Goal: Communication & Community: Ask a question

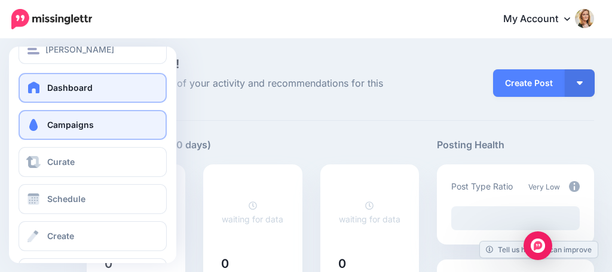
scroll to position [25, 0]
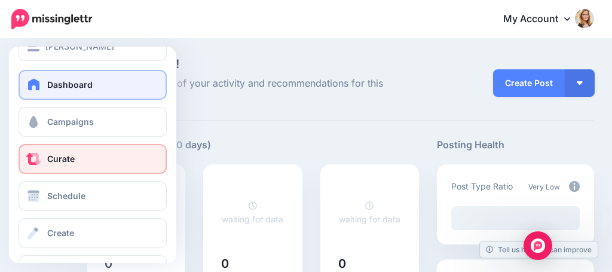
click at [120, 154] on link "Curate" at bounding box center [93, 159] width 148 height 30
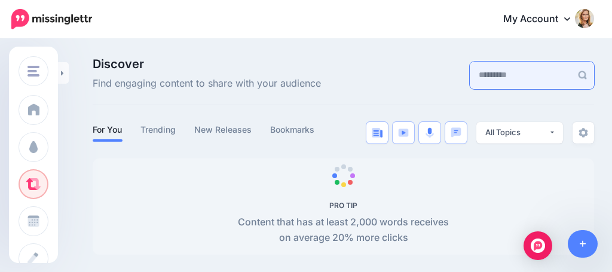
click at [472, 80] on input "text" at bounding box center [520, 75] width 102 height 27
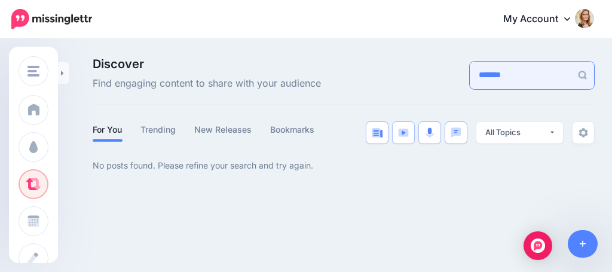
type input "*******"
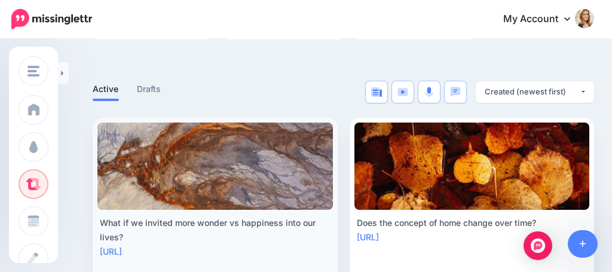
scroll to position [198, 0]
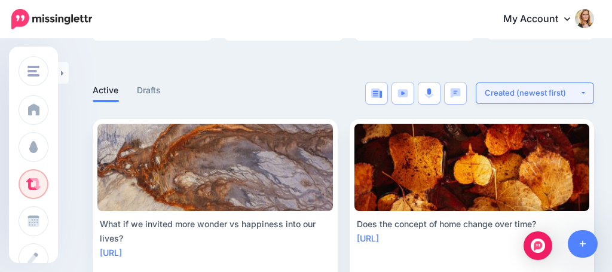
click at [511, 85] on button "Created (newest first)" at bounding box center [534, 92] width 118 height 21
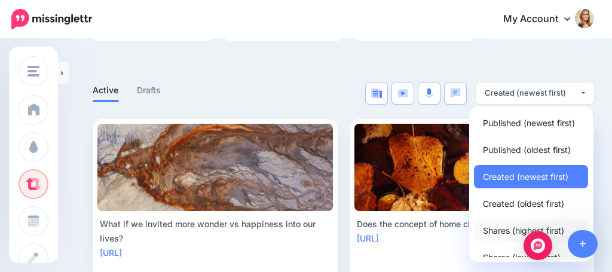
click at [496, 228] on span "Shares (highest first)" at bounding box center [523, 230] width 81 height 14
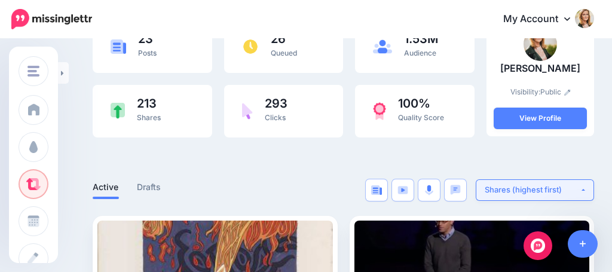
scroll to position [122, 2]
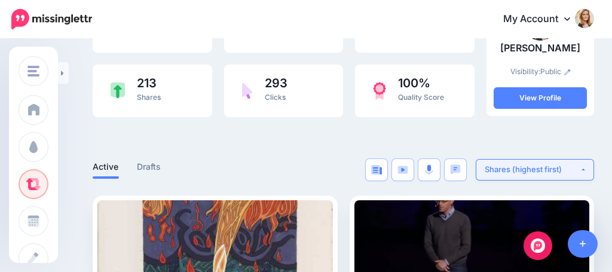
click at [576, 168] on div "Shares (highest first)" at bounding box center [531, 169] width 95 height 11
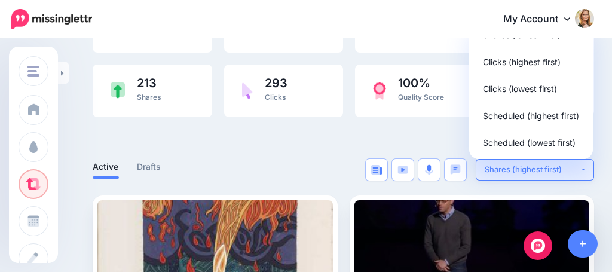
scroll to position [130, 0]
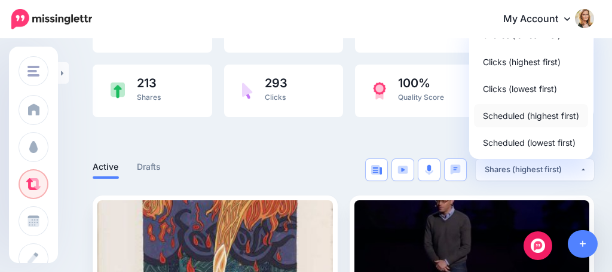
click at [496, 118] on span "Scheduled (highest first)" at bounding box center [531, 115] width 96 height 14
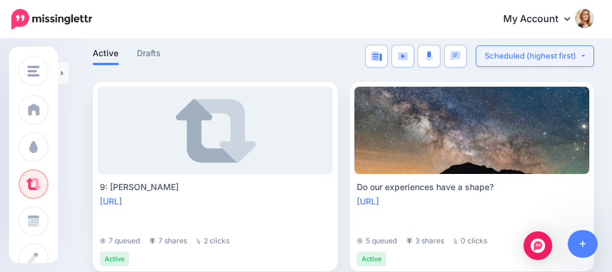
scroll to position [235, 4]
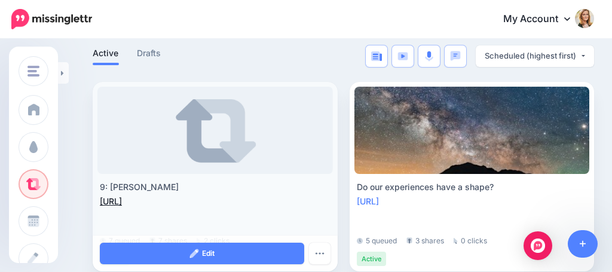
click at [122, 199] on link "[URL]" at bounding box center [111, 201] width 22 height 10
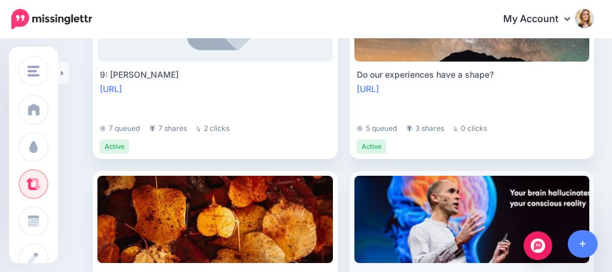
scroll to position [173, 7]
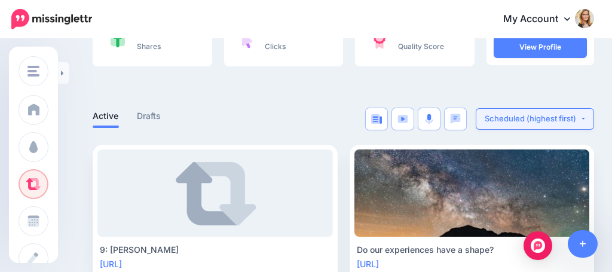
click at [523, 118] on div "Scheduled (highest first)" at bounding box center [531, 118] width 95 height 11
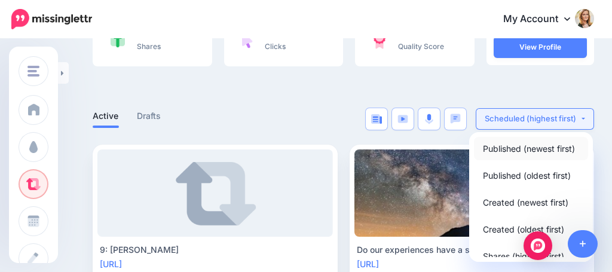
scroll to position [0, 0]
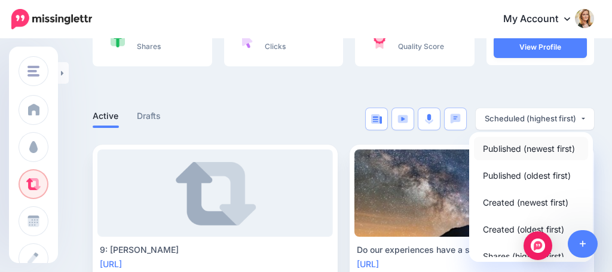
click at [492, 147] on span "Published (newest first)" at bounding box center [529, 148] width 92 height 14
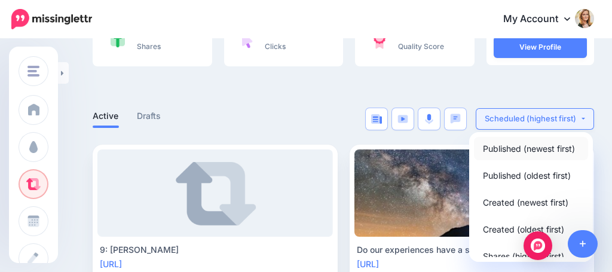
select select "**********"
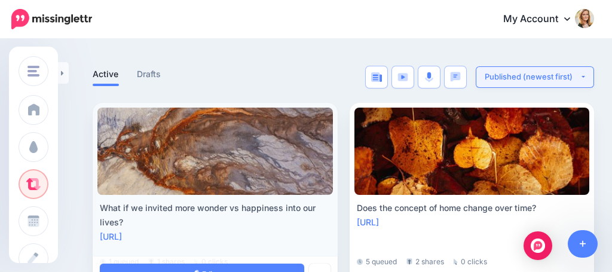
scroll to position [212, 7]
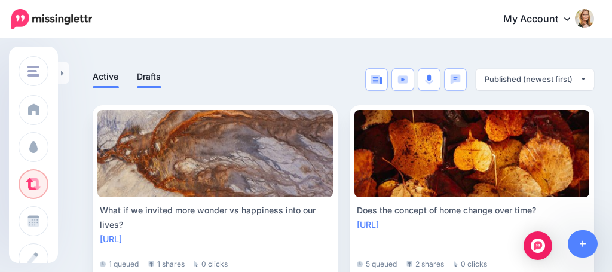
click at [149, 77] on link "Drafts" at bounding box center [149, 76] width 24 height 14
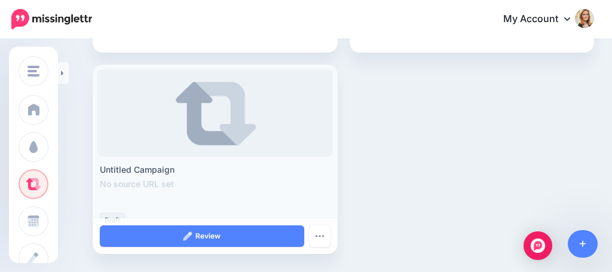
scroll to position [1258, 11]
click at [314, 236] on button "button" at bounding box center [319, 236] width 21 height 21
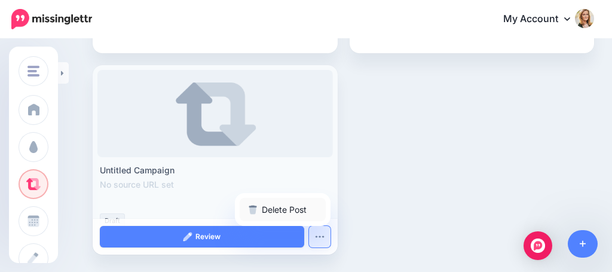
click at [281, 208] on link "Delete Post" at bounding box center [282, 209] width 86 height 23
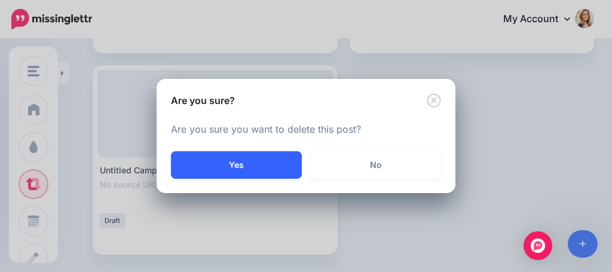
click at [272, 162] on button "Yes" at bounding box center [236, 164] width 131 height 27
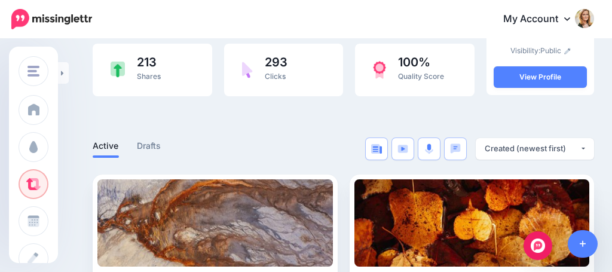
scroll to position [153, 0]
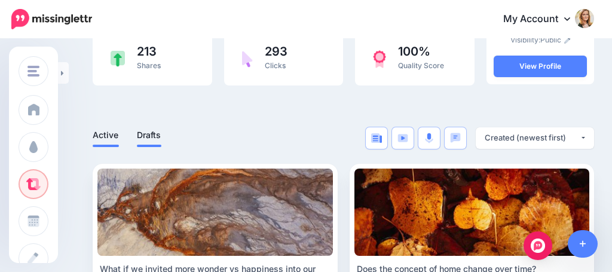
click at [152, 132] on link "Drafts" at bounding box center [149, 135] width 24 height 14
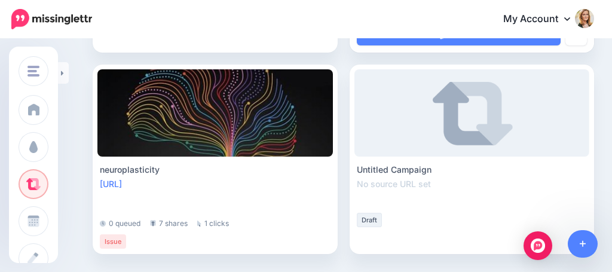
scroll to position [1057, 0]
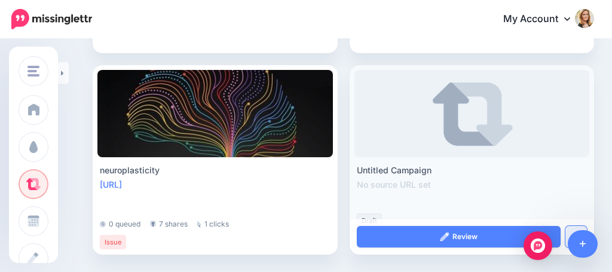
click at [571, 228] on button "button" at bounding box center [575, 236] width 21 height 21
click at [524, 208] on link "Delete Post" at bounding box center [539, 209] width 86 height 23
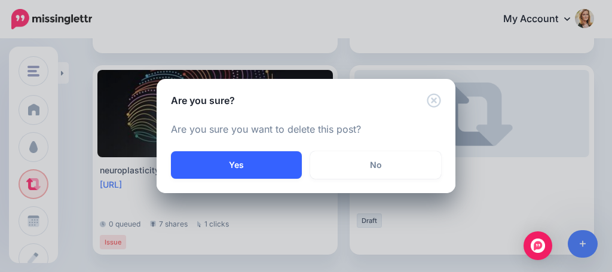
click at [293, 164] on button "Yes" at bounding box center [236, 164] width 131 height 27
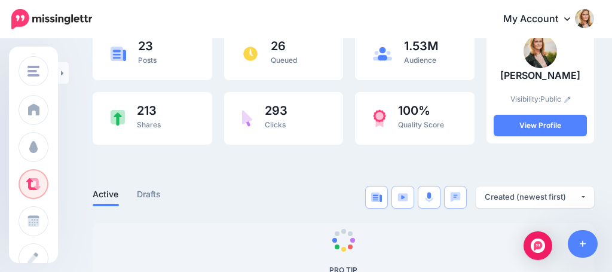
scroll to position [100, 0]
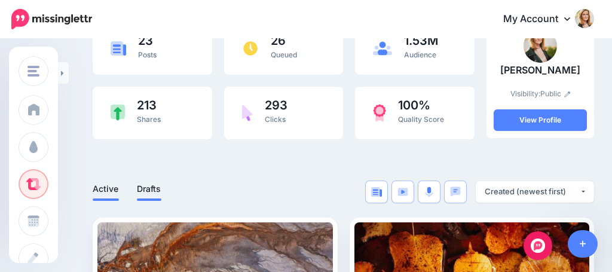
click at [147, 185] on link "Drafts" at bounding box center [149, 189] width 24 height 14
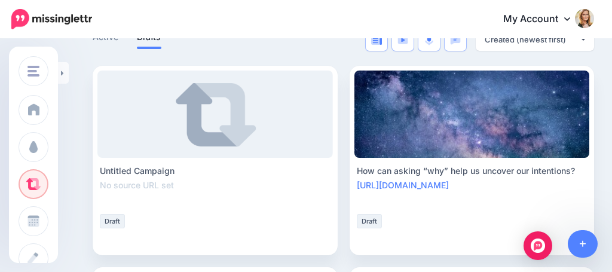
scroll to position [256, 0]
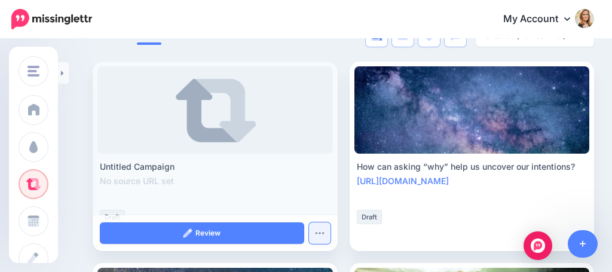
click at [316, 232] on img "button" at bounding box center [320, 233] width 10 height 4
click at [294, 203] on link "Delete Post" at bounding box center [282, 205] width 86 height 23
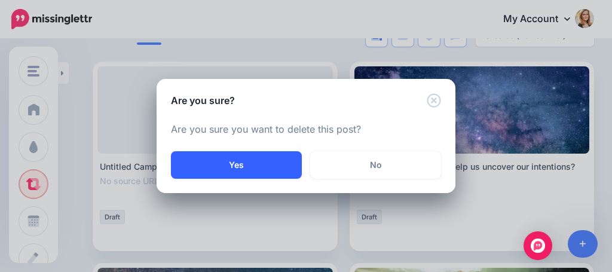
click at [269, 159] on button "Yes" at bounding box center [236, 164] width 131 height 27
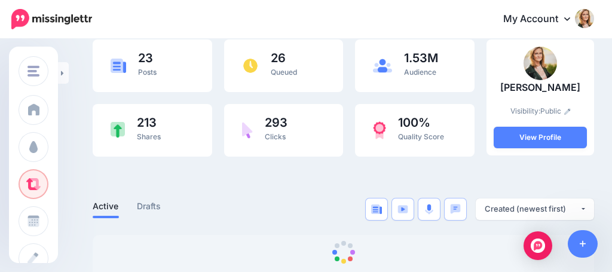
scroll to position [84, 0]
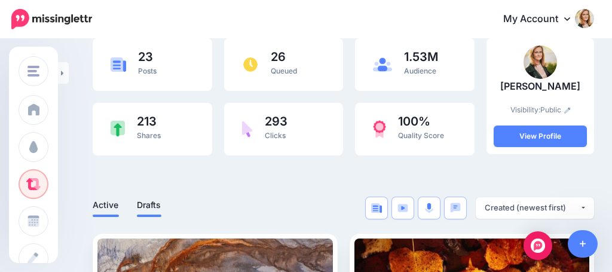
click at [148, 198] on link "Drafts" at bounding box center [149, 205] width 24 height 14
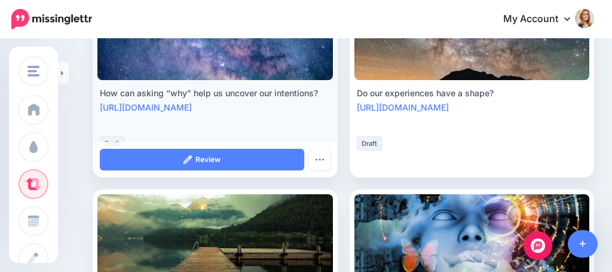
scroll to position [333, 1]
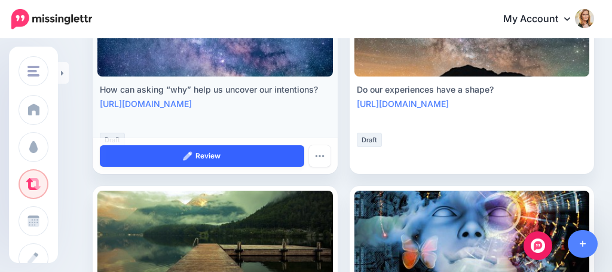
click at [198, 153] on link "Review" at bounding box center [202, 155] width 204 height 21
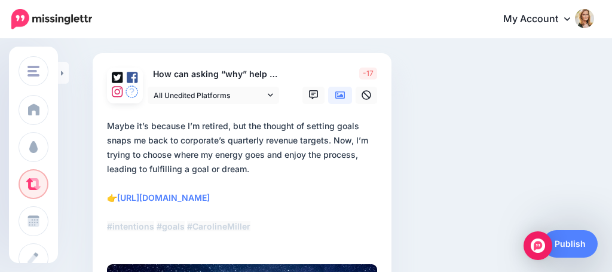
scroll to position [84, 0]
click at [224, 90] on span "All Unedited Platforms" at bounding box center [208, 95] width 111 height 13
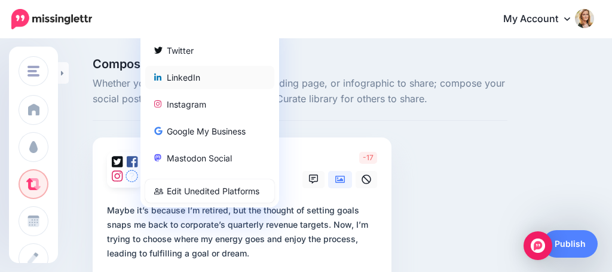
scroll to position [0, 0]
click at [199, 73] on div "LinkedIn" at bounding box center [209, 77] width 111 height 14
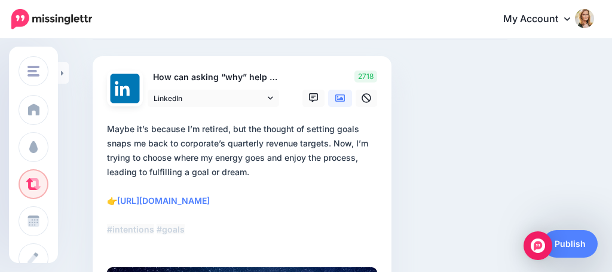
scroll to position [81, 0]
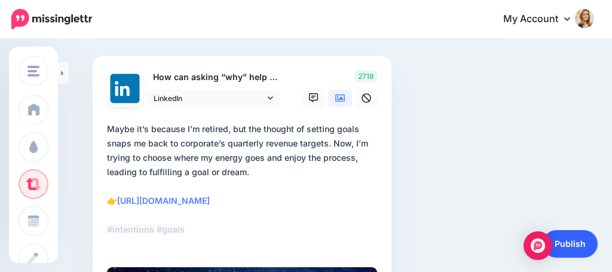
click at [564, 241] on link "Publish" at bounding box center [569, 243] width 55 height 27
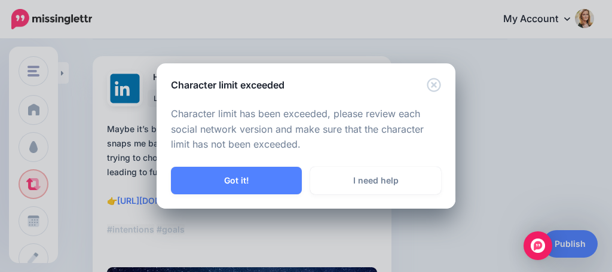
click at [432, 82] on icon "Close" at bounding box center [433, 85] width 14 height 14
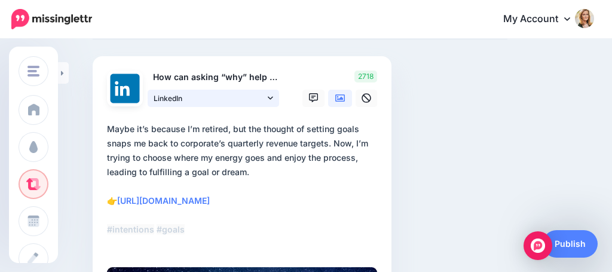
click at [269, 94] on icon at bounding box center [270, 98] width 5 height 8
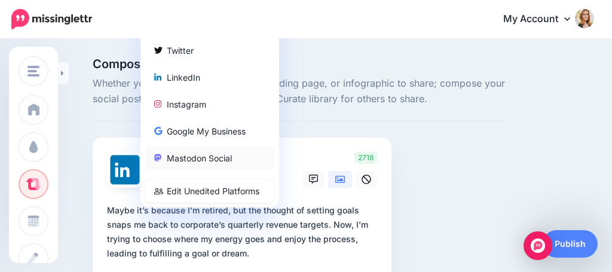
scroll to position [0, 0]
click at [229, 71] on div "LinkedIn" at bounding box center [209, 77] width 111 height 14
type textarea "**********"
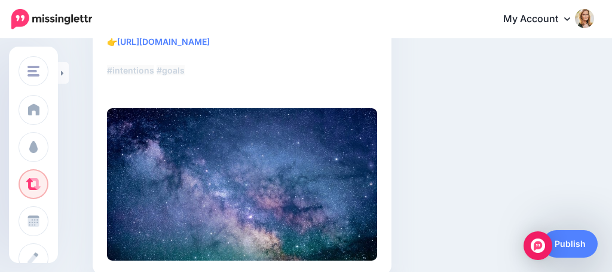
scroll to position [248, 0]
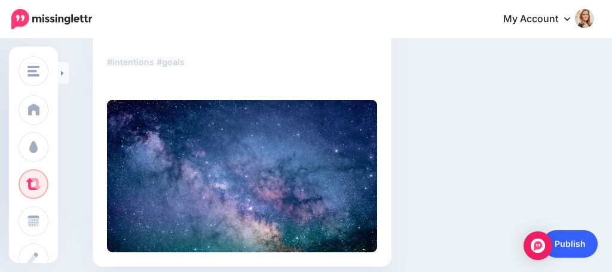
click at [570, 250] on link "Publish" at bounding box center [569, 243] width 55 height 27
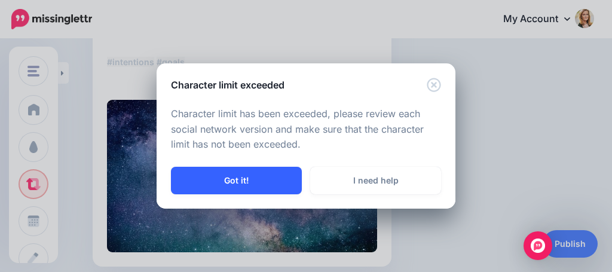
click at [273, 184] on button "Got it!" at bounding box center [236, 180] width 131 height 27
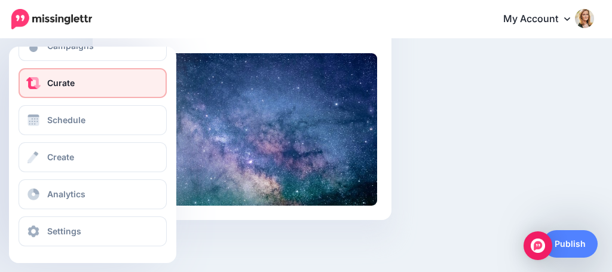
scroll to position [294, 0]
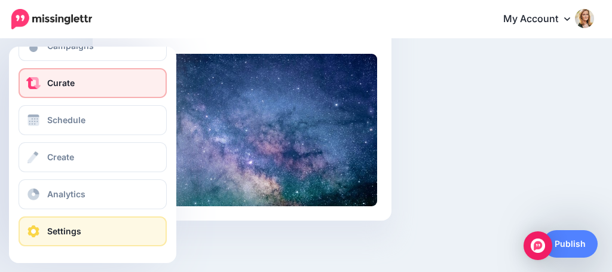
click at [62, 225] on link "Settings" at bounding box center [93, 231] width 148 height 30
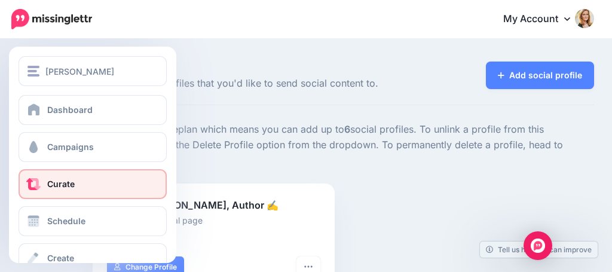
click at [45, 185] on link "Curate" at bounding box center [93, 184] width 148 height 30
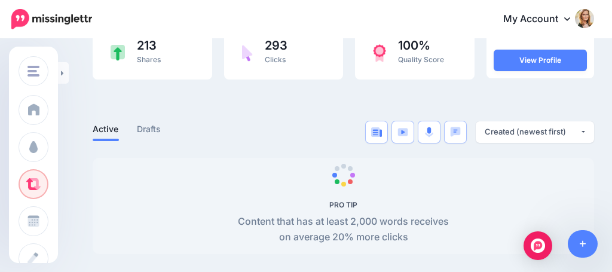
scroll to position [159, 0]
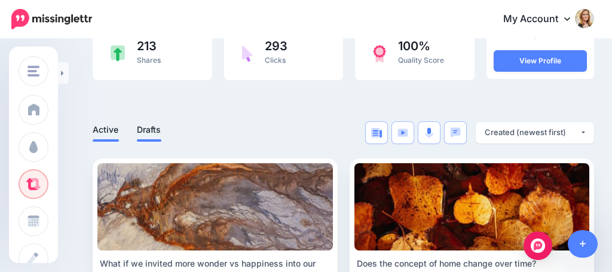
click at [147, 128] on link "Drafts" at bounding box center [149, 129] width 24 height 14
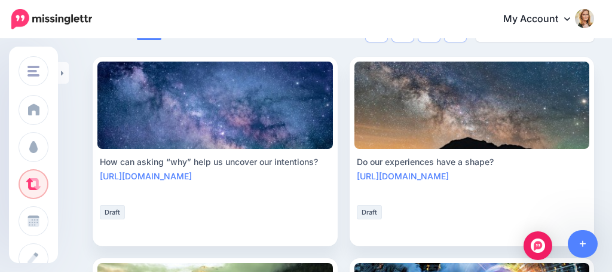
scroll to position [262, 0]
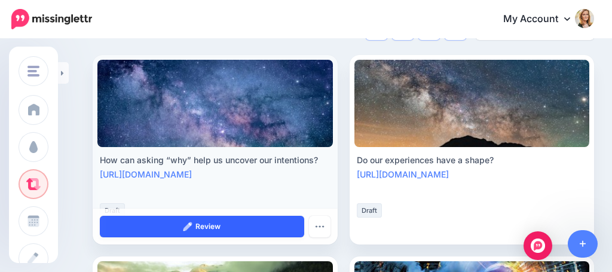
click at [167, 226] on link "Review" at bounding box center [202, 226] width 204 height 21
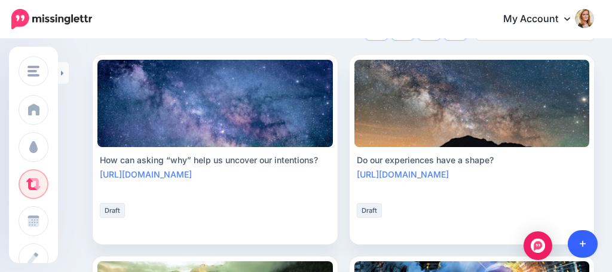
click at [580, 243] on icon at bounding box center [582, 243] width 7 height 8
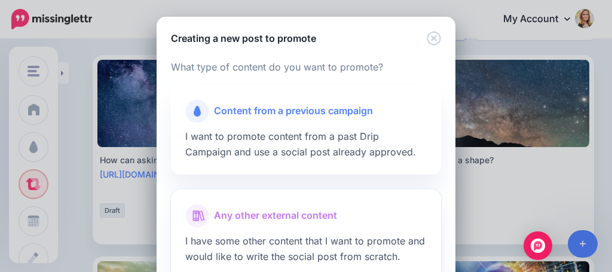
click at [262, 229] on div at bounding box center [305, 231] width 241 height 6
click at [263, 228] on div at bounding box center [305, 231] width 241 height 6
click at [242, 126] on div at bounding box center [305, 126] width 241 height 6
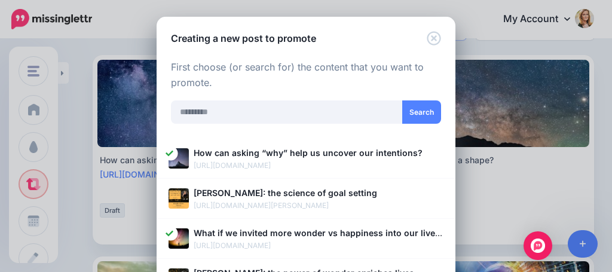
scroll to position [0, 0]
click at [85, 175] on div "Creating a new post to promote Loading Loading What type of content do you want…" at bounding box center [306, 136] width 612 height 272
click at [434, 35] on icon "Close" at bounding box center [433, 38] width 14 height 14
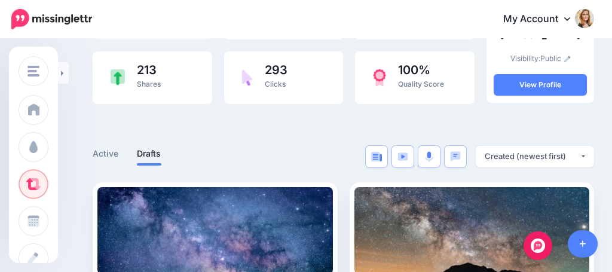
scroll to position [142, 0]
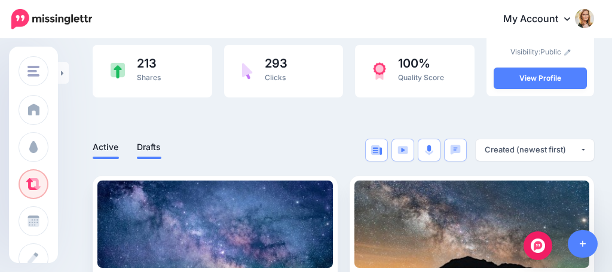
click at [109, 144] on link "Active" at bounding box center [106, 147] width 26 height 14
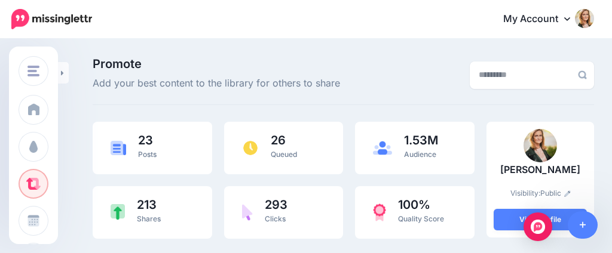
scroll to position [0, 0]
click at [582, 229] on icon at bounding box center [582, 225] width 7 height 8
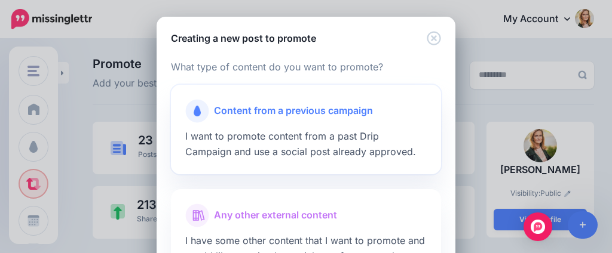
click at [285, 116] on span "Content from a previous campaign" at bounding box center [293, 111] width 159 height 16
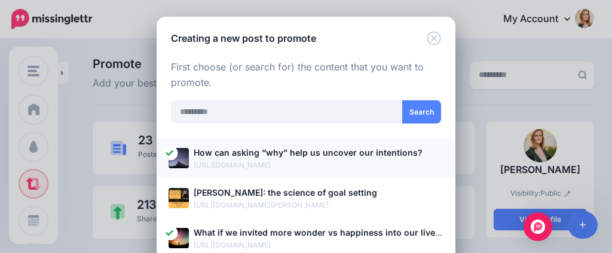
click at [226, 160] on p "[URL][DOMAIN_NAME]" at bounding box center [318, 165] width 250 height 12
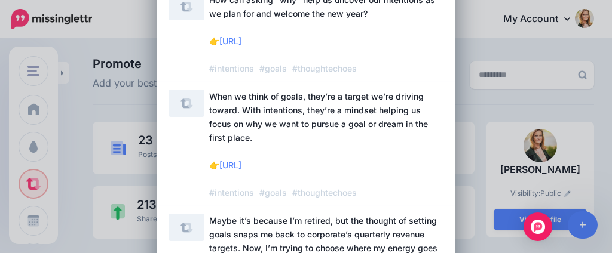
scroll to position [153, 0]
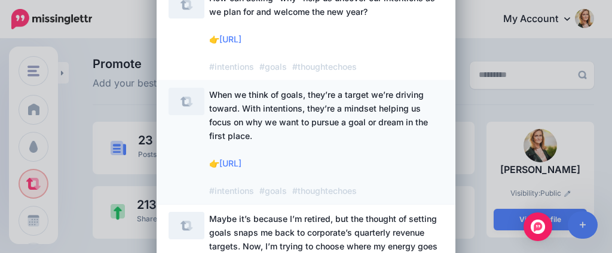
click at [241, 159] on span "https://lttr.ai/Aaoj5" at bounding box center [230, 163] width 22 height 10
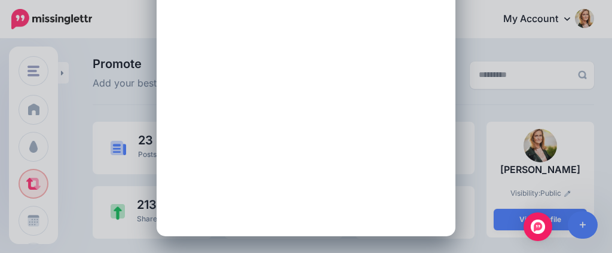
scroll to position [0, 0]
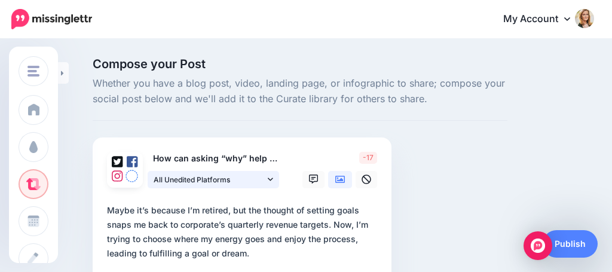
click at [270, 176] on icon at bounding box center [270, 179] width 5 height 8
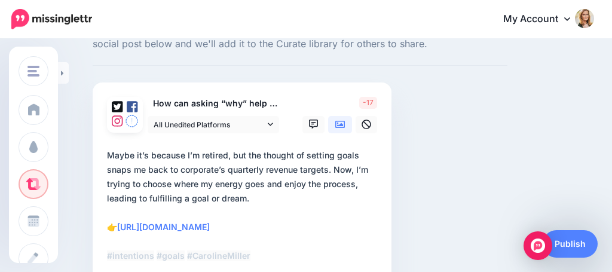
scroll to position [53, 0]
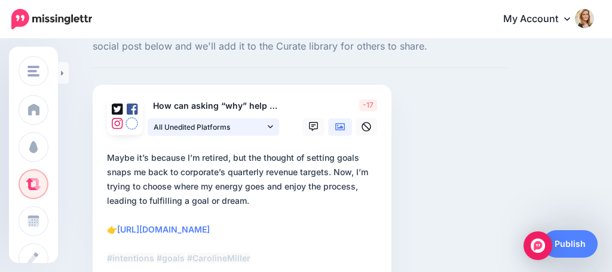
click at [272, 123] on icon at bounding box center [270, 126] width 5 height 8
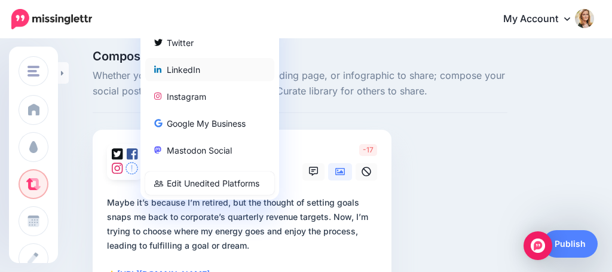
scroll to position [7, 0]
click at [198, 70] on div "LinkedIn" at bounding box center [209, 70] width 111 height 14
type textarea "**********"
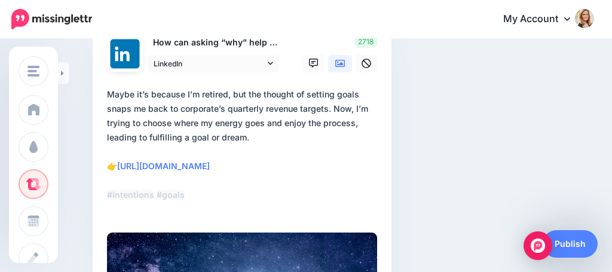
scroll to position [130, 0]
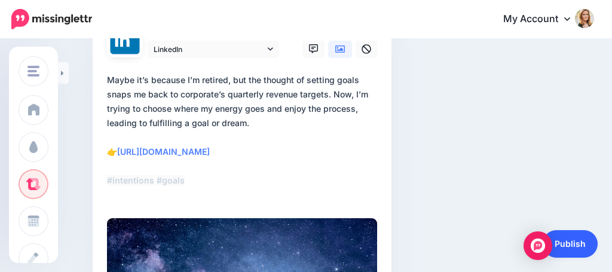
click at [571, 243] on link "Publish" at bounding box center [569, 243] width 55 height 27
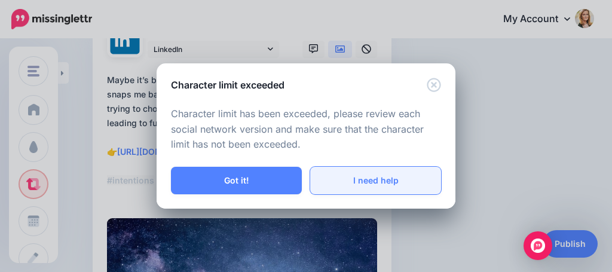
click at [404, 180] on link "I need help" at bounding box center [375, 180] width 131 height 27
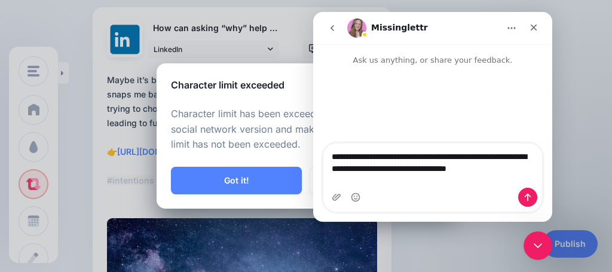
scroll to position [0, 0]
click at [450, 167] on textarea "**********" at bounding box center [432, 165] width 219 height 44
drag, startPoint x: 446, startPoint y: 168, endPoint x: 447, endPoint y: 201, distance: 32.9
click at [447, 201] on div "**********" at bounding box center [432, 177] width 219 height 68
click at [475, 158] on textarea "**********" at bounding box center [432, 165] width 219 height 44
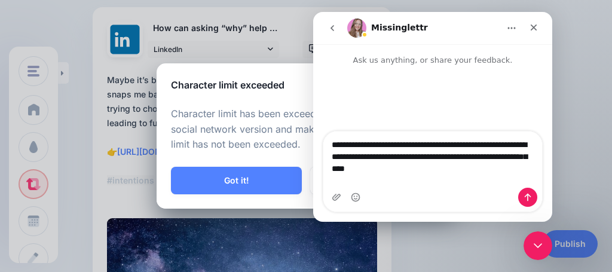
type textarea "**********"
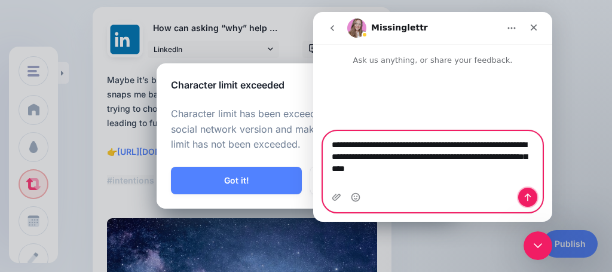
click at [532, 197] on button "Send a message…" at bounding box center [527, 197] width 19 height 19
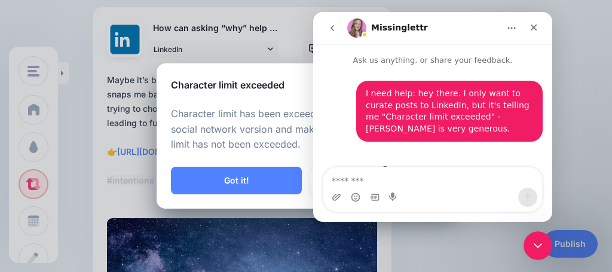
scroll to position [20, 0]
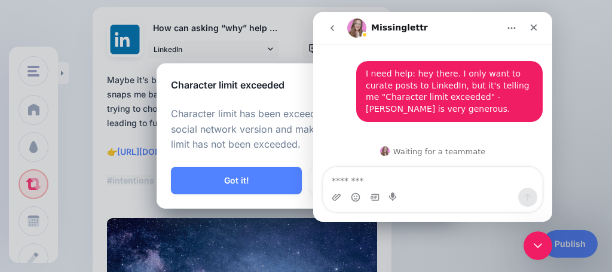
click at [237, 158] on div "Character limit has been exceeded, please review each social network version an…" at bounding box center [305, 129] width 299 height 75
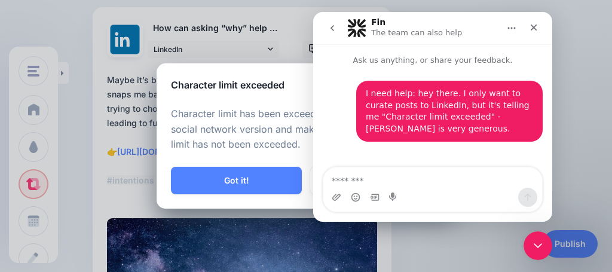
scroll to position [73, 0]
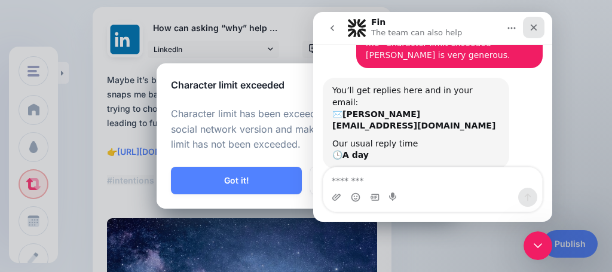
click at [535, 22] on div "Close" at bounding box center [533, 27] width 21 height 21
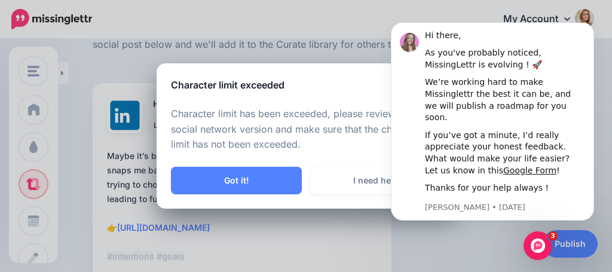
scroll to position [0, 0]
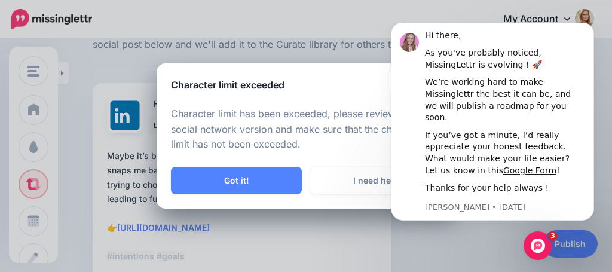
click at [324, 100] on div "Character limit has been exceeded, please review each social network version an…" at bounding box center [305, 129] width 299 height 75
click at [587, 33] on button "Dismiss notification" at bounding box center [590, 26] width 16 height 16
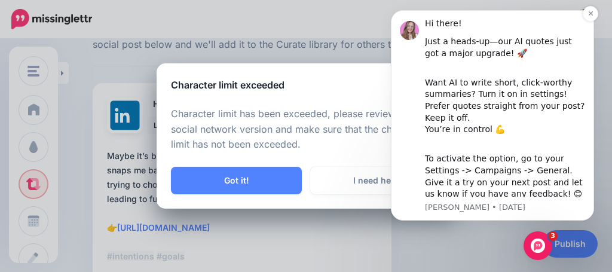
scroll to position [15, 0]
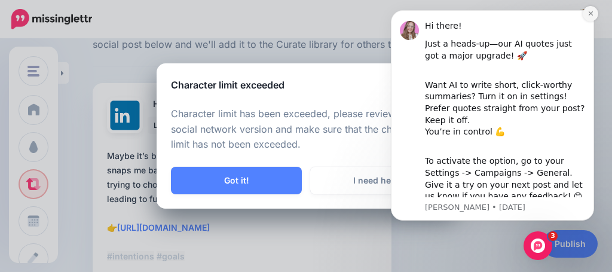
click at [587, 16] on icon "Dismiss notification" at bounding box center [590, 13] width 7 height 7
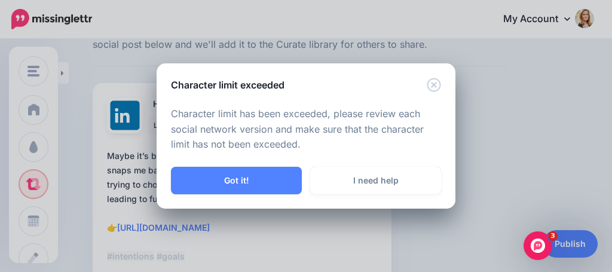
click at [433, 82] on icon "Close" at bounding box center [433, 85] width 14 height 14
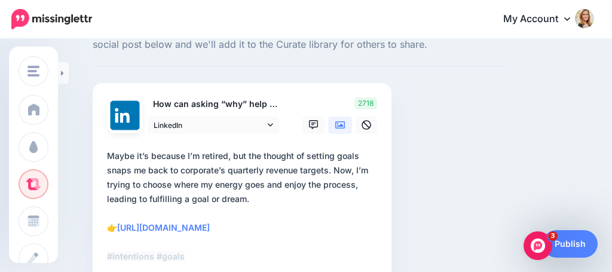
drag, startPoint x: 107, startPoint y: 154, endPoint x: 212, endPoint y: 223, distance: 125.1
click at [214, 226] on textarea "**********" at bounding box center [244, 213] width 275 height 129
click at [246, 239] on textarea "**********" at bounding box center [244, 213] width 275 height 129
drag, startPoint x: 246, startPoint y: 239, endPoint x: 103, endPoint y: 143, distance: 172.3
click at [103, 143] on div "How can asking “why” help us uncover our intentions? LinkedIn Facebook Twitter" at bounding box center [242, 271] width 299 height 377
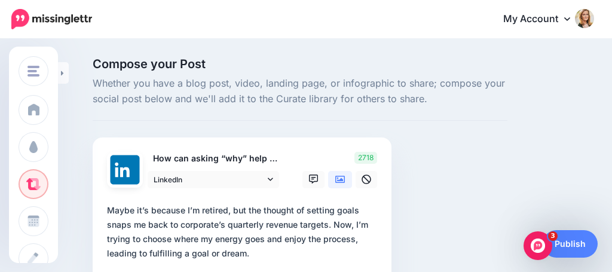
scroll to position [0, 0]
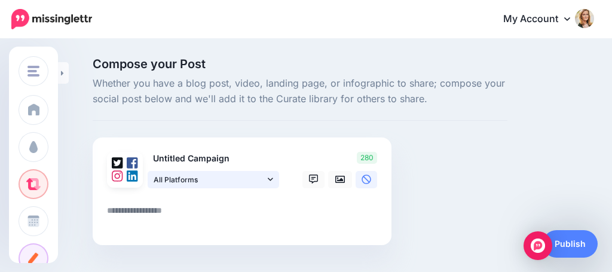
click at [260, 176] on span "All Platforms" at bounding box center [208, 179] width 111 height 13
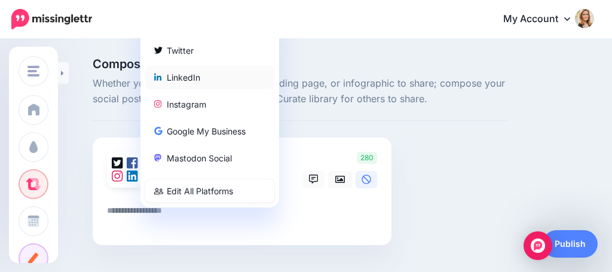
click at [195, 78] on div "LinkedIn" at bounding box center [209, 77] width 111 height 14
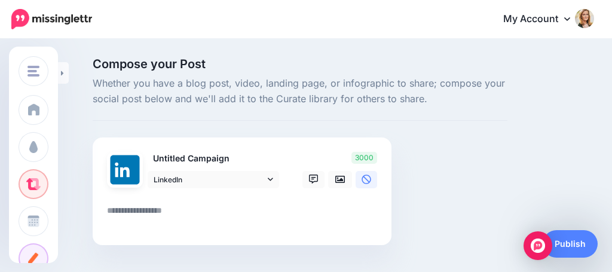
click at [143, 207] on textarea at bounding box center [244, 214] width 275 height 23
paste textarea "**********"
type textarea "**********"
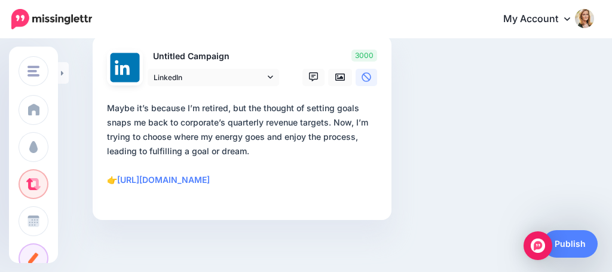
type input "**********"
click at [341, 76] on icon at bounding box center [340, 76] width 10 height 7
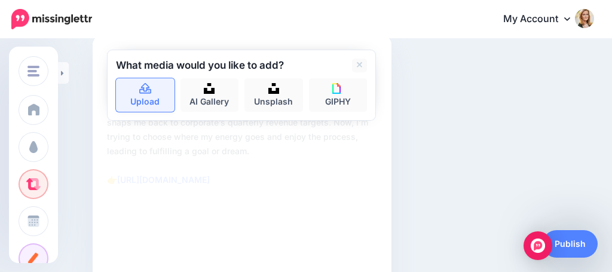
click at [142, 104] on link "Upload" at bounding box center [145, 94] width 59 height 33
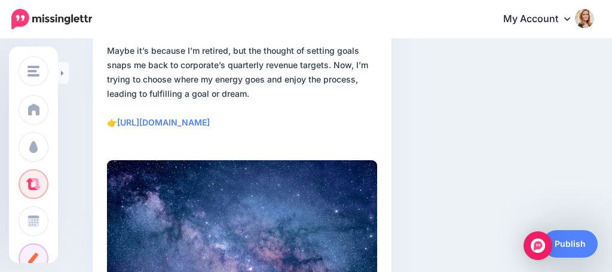
scroll to position [159, 0]
click at [268, 139] on textarea "**********" at bounding box center [244, 94] width 275 height 100
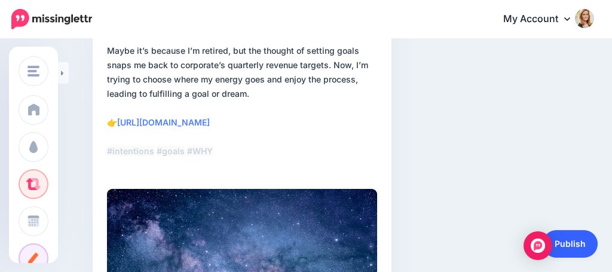
type textarea "**********"
click at [564, 248] on link "Publish" at bounding box center [569, 243] width 55 height 27
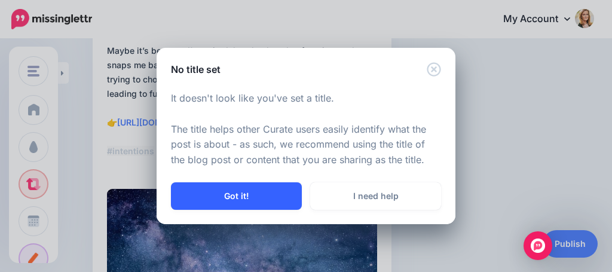
click at [237, 196] on button "Got it!" at bounding box center [236, 195] width 131 height 27
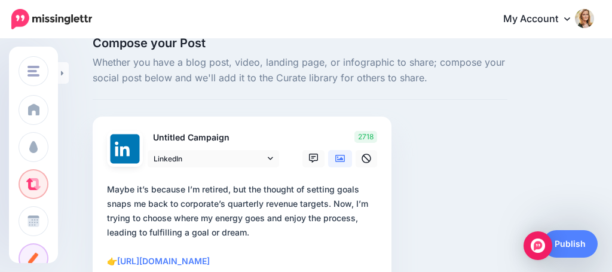
scroll to position [20, 0]
click at [214, 138] on p "Untitled Campaign" at bounding box center [214, 138] width 133 height 14
drag, startPoint x: 238, startPoint y: 135, endPoint x: 140, endPoint y: 131, distance: 97.4
click at [140, 131] on div "Untitled Campaign LinkedIn Facebook Twitter LinkedIn" at bounding box center [194, 149] width 192 height 36
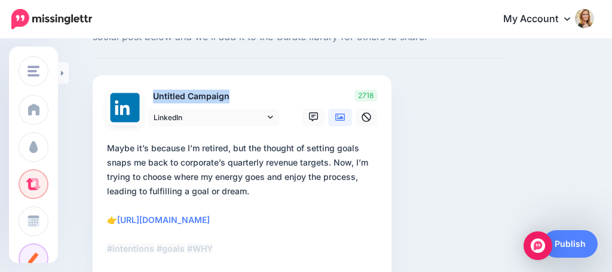
scroll to position [62, 0]
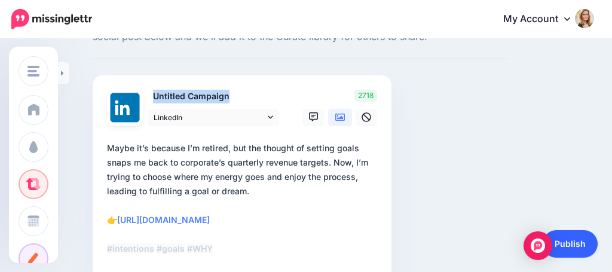
click at [567, 247] on link "Publish" at bounding box center [569, 243] width 55 height 27
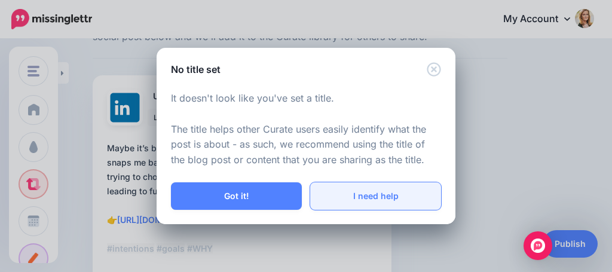
click at [372, 197] on link "I need help" at bounding box center [375, 195] width 131 height 27
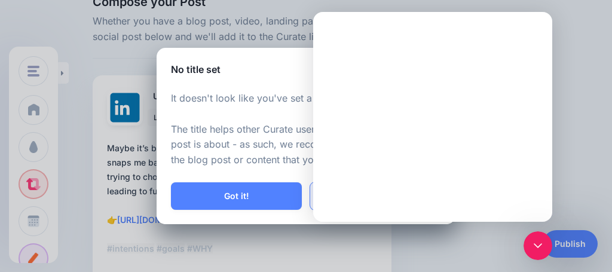
scroll to position [0, 0]
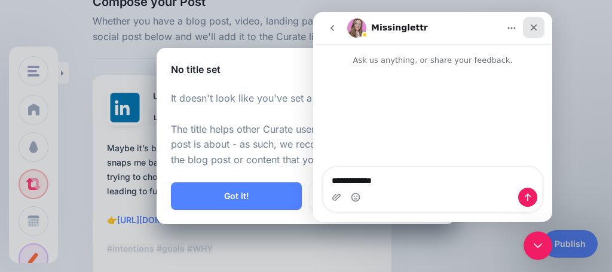
click at [535, 25] on icon "Close" at bounding box center [533, 27] width 7 height 7
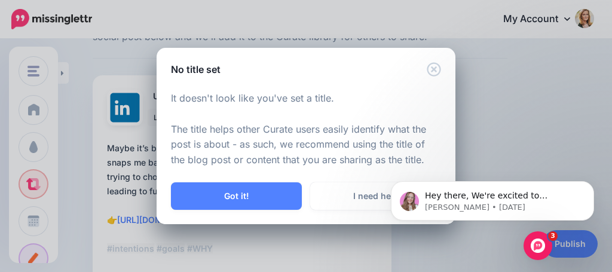
click at [431, 66] on icon "Close" at bounding box center [433, 69] width 14 height 14
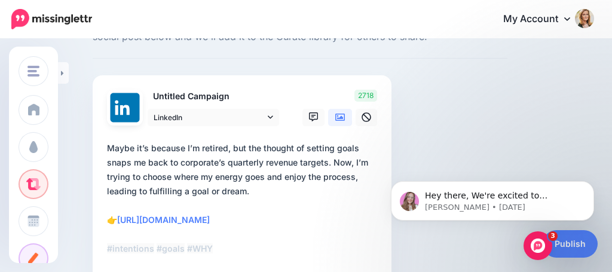
drag, startPoint x: 108, startPoint y: 147, endPoint x: 229, endPoint y: 267, distance: 170.2
click at [229, 267] on textarea "**********" at bounding box center [244, 205] width 275 height 129
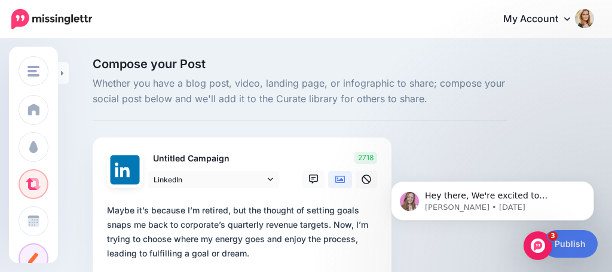
scroll to position [102, 0]
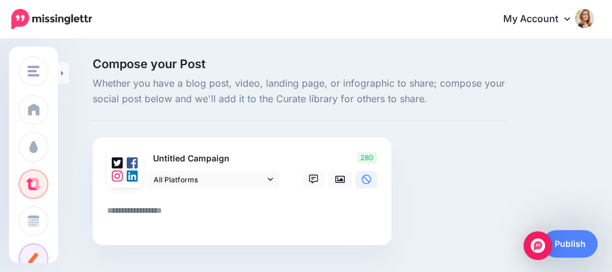
click at [206, 156] on p "Untitled Campaign" at bounding box center [214, 159] width 133 height 14
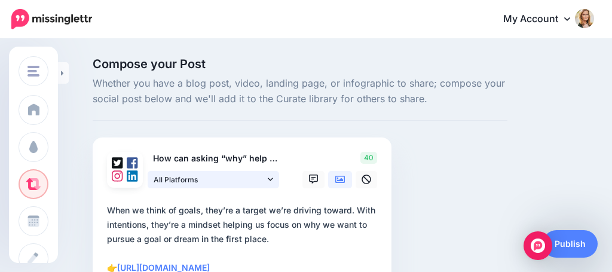
click at [271, 175] on icon at bounding box center [270, 179] width 5 height 8
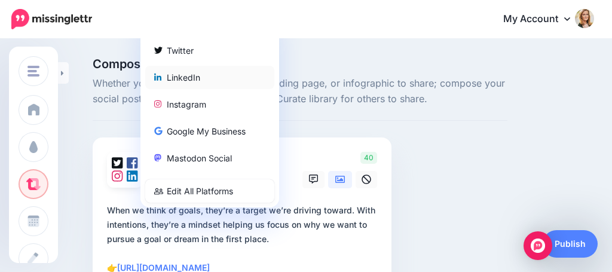
click at [218, 74] on div "LinkedIn" at bounding box center [209, 77] width 111 height 14
type textarea "**********"
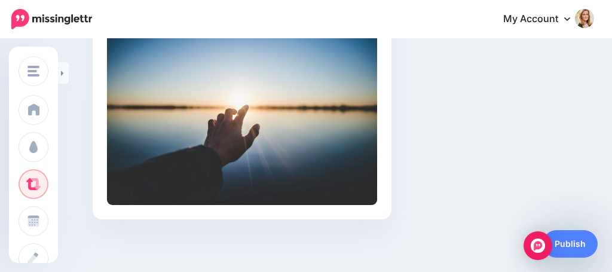
scroll to position [309, 0]
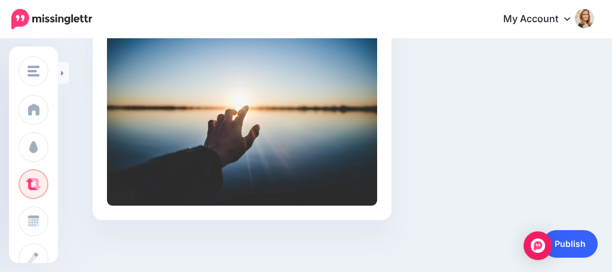
click at [568, 250] on link "Publish" at bounding box center [569, 243] width 55 height 27
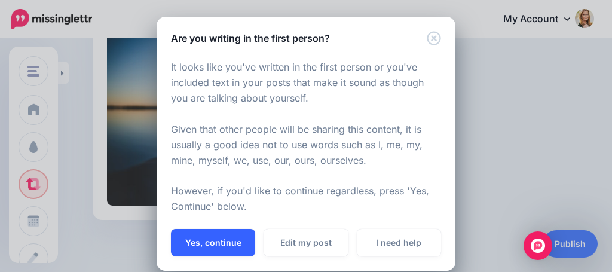
click at [239, 230] on button "Yes, continue" at bounding box center [213, 242] width 84 height 27
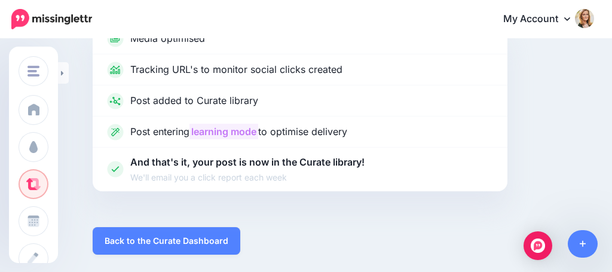
scroll to position [98, 0]
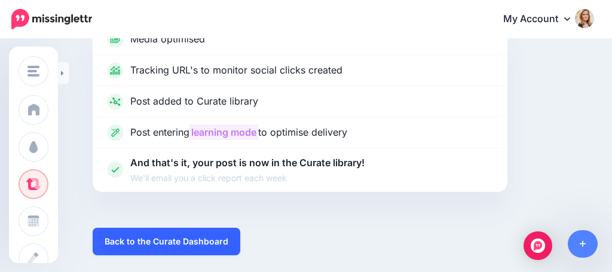
click at [193, 242] on link "Back to the Curate Dashboard" at bounding box center [167, 241] width 148 height 27
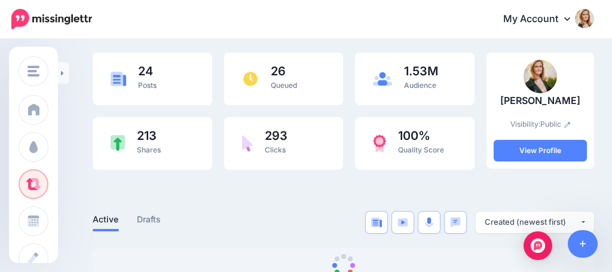
scroll to position [102, 0]
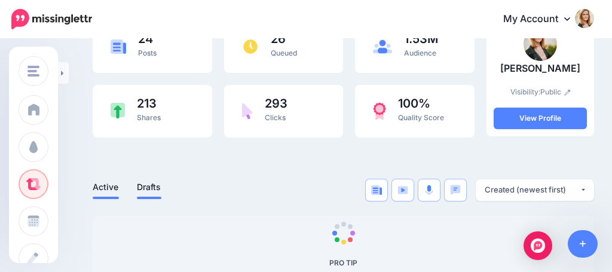
click at [149, 189] on link "Drafts" at bounding box center [149, 187] width 24 height 14
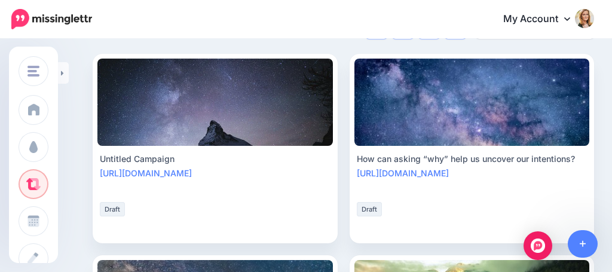
scroll to position [264, 0]
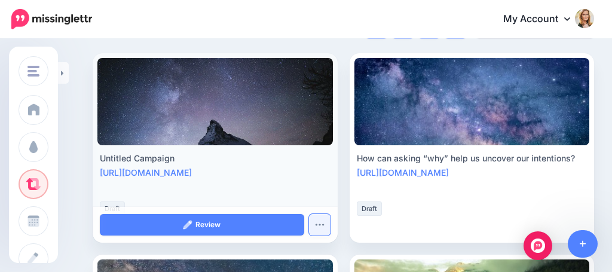
click at [318, 221] on button "button" at bounding box center [319, 224] width 21 height 21
click at [287, 198] on link "Delete Post" at bounding box center [282, 197] width 86 height 23
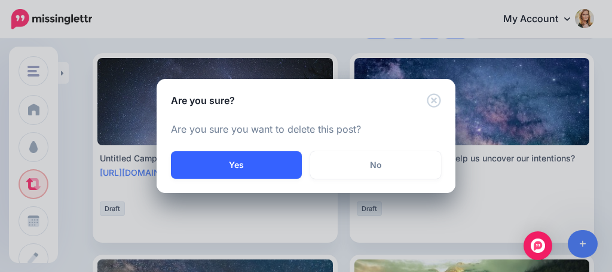
click at [257, 154] on button "Yes" at bounding box center [236, 164] width 131 height 27
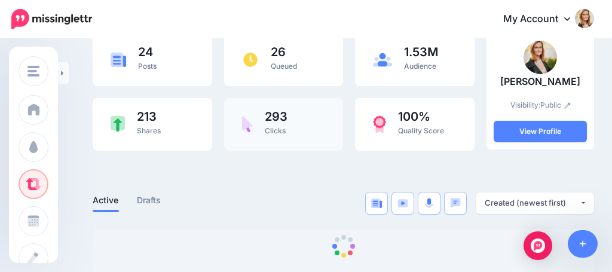
scroll to position [154, 0]
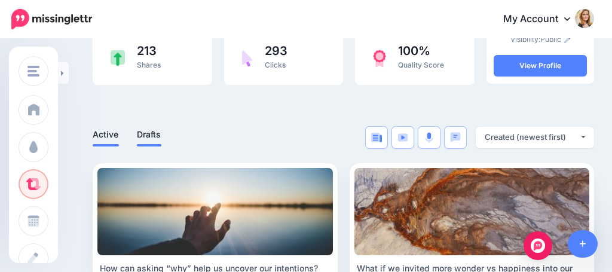
click at [153, 134] on link "Drafts" at bounding box center [149, 134] width 24 height 14
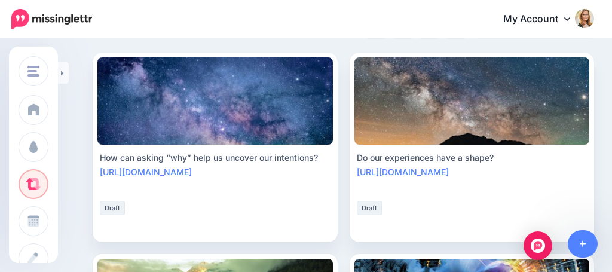
scroll to position [266, 0]
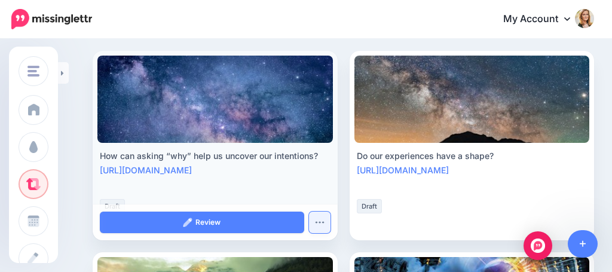
click at [312, 218] on button "button" at bounding box center [319, 221] width 21 height 21
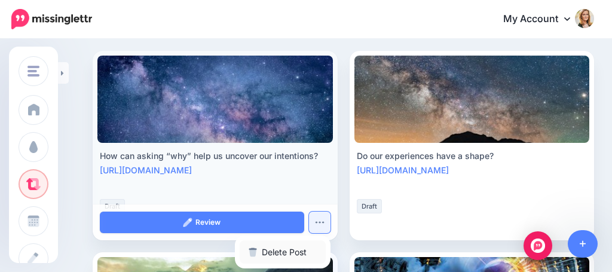
click at [284, 247] on link "Delete Post" at bounding box center [282, 251] width 86 height 23
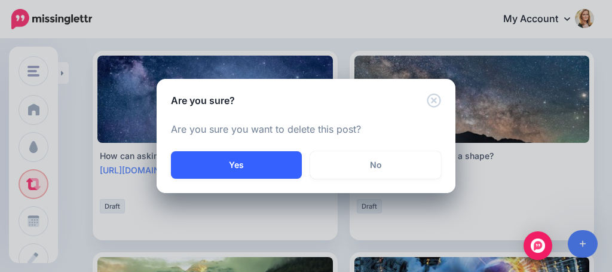
click at [282, 162] on button "Yes" at bounding box center [236, 164] width 131 height 27
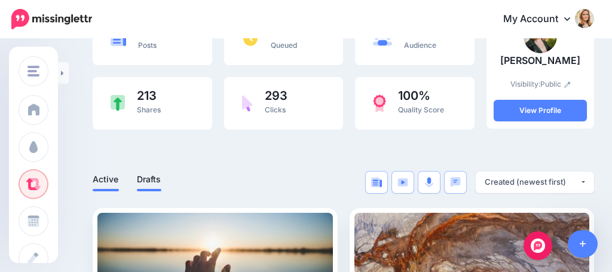
scroll to position [115, 0]
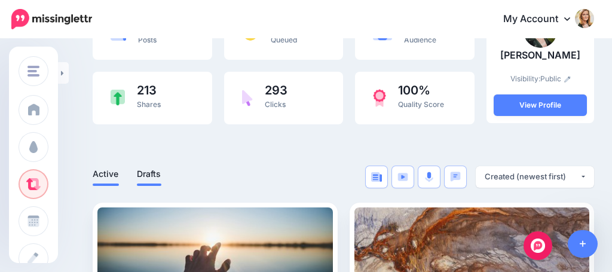
click at [151, 173] on link "Drafts" at bounding box center [149, 174] width 24 height 14
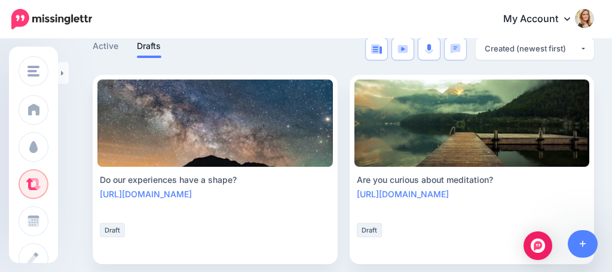
scroll to position [244, 0]
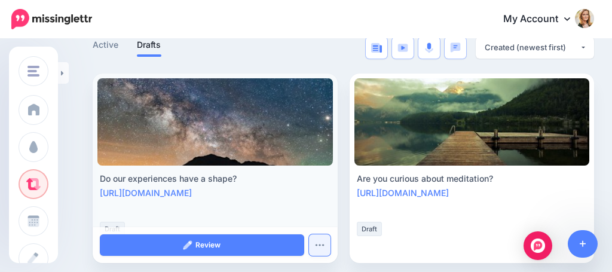
click at [312, 241] on button "button" at bounding box center [319, 244] width 21 height 21
click at [295, 218] on link "Delete Post" at bounding box center [282, 217] width 86 height 23
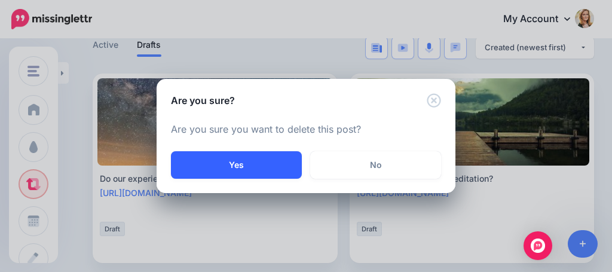
click at [277, 162] on button "Yes" at bounding box center [236, 164] width 131 height 27
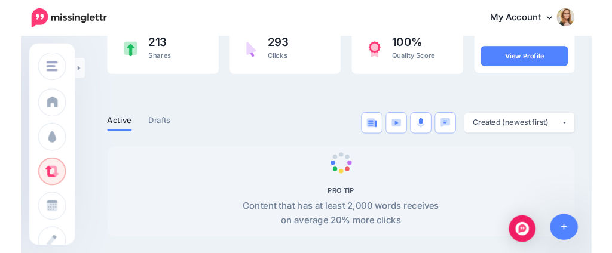
scroll to position [159, 1]
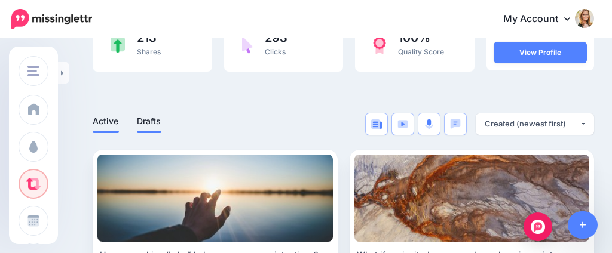
click at [153, 124] on link "Drafts" at bounding box center [149, 121] width 24 height 14
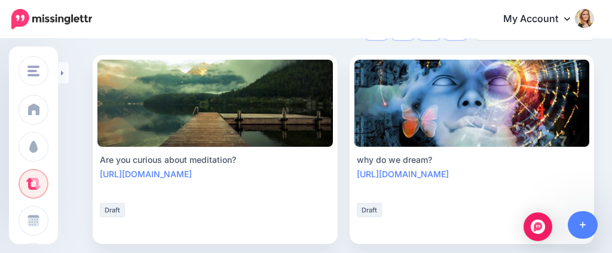
scroll to position [262, 1]
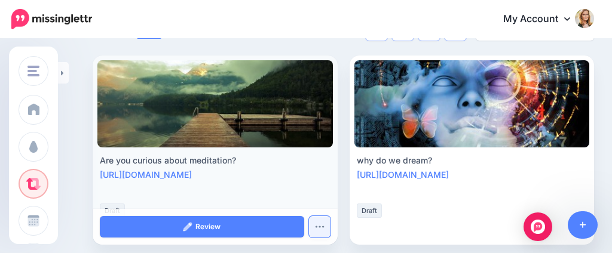
click at [311, 225] on button "button" at bounding box center [319, 226] width 21 height 21
click at [288, 200] on link "Delete Post" at bounding box center [282, 199] width 86 height 23
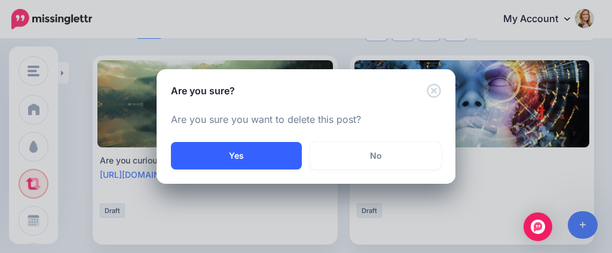
click at [286, 155] on button "Yes" at bounding box center [236, 155] width 131 height 27
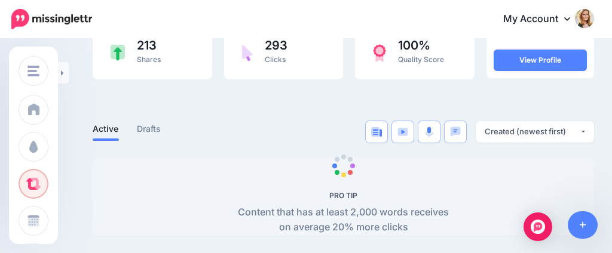
scroll to position [159, 0]
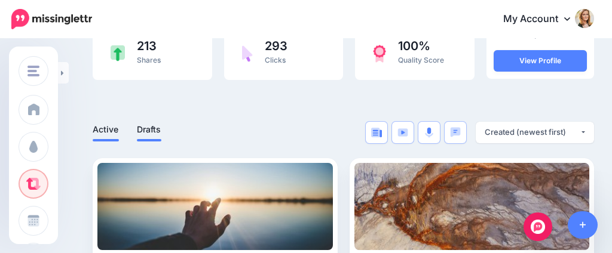
click at [153, 131] on link "Drafts" at bounding box center [149, 129] width 24 height 14
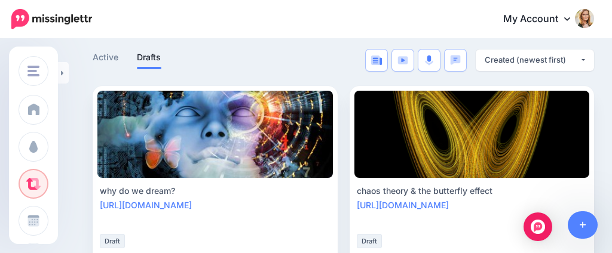
scroll to position [290, 0]
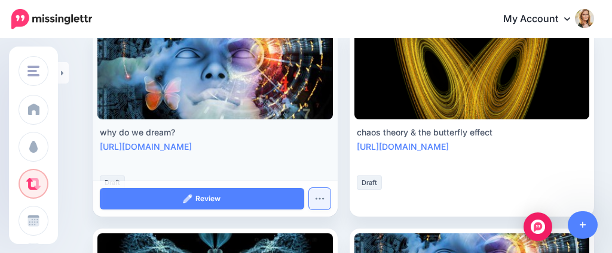
click at [319, 198] on img "button" at bounding box center [320, 199] width 10 height 4
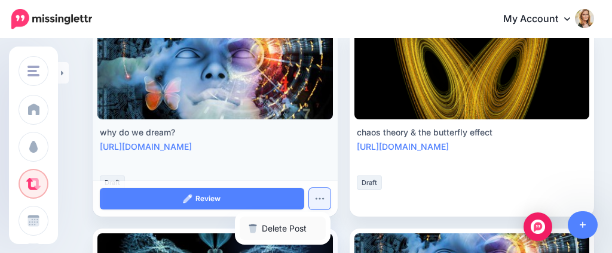
click at [286, 230] on link "Delete Post" at bounding box center [282, 228] width 86 height 23
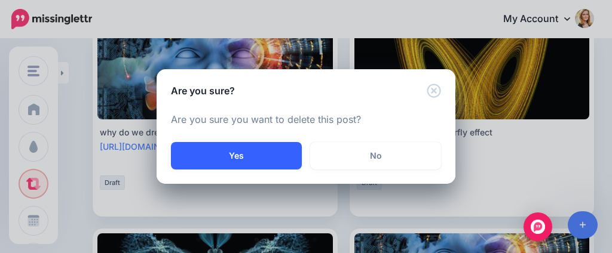
click at [284, 161] on button "Yes" at bounding box center [236, 155] width 131 height 27
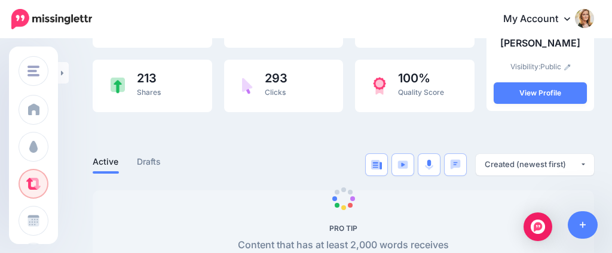
scroll to position [130, 0]
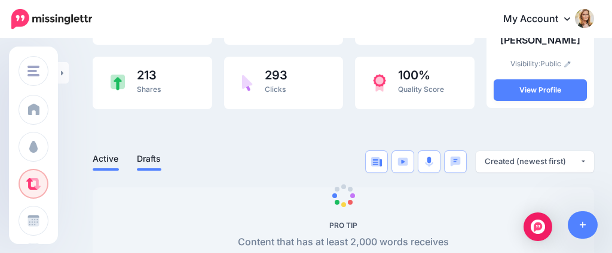
click at [155, 155] on link "Drafts" at bounding box center [149, 159] width 24 height 14
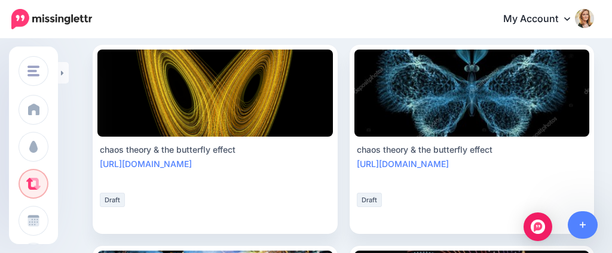
scroll to position [279, 0]
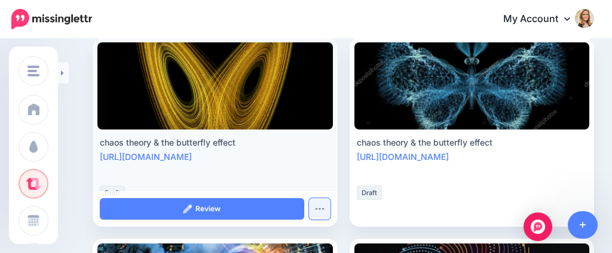
click at [315, 212] on button "button" at bounding box center [319, 208] width 21 height 21
click at [290, 182] on link "Delete Post" at bounding box center [282, 181] width 86 height 23
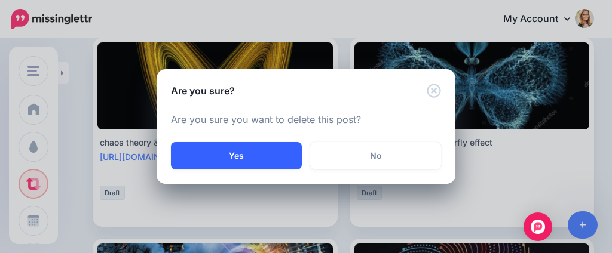
click at [290, 156] on button "Yes" at bounding box center [236, 155] width 131 height 27
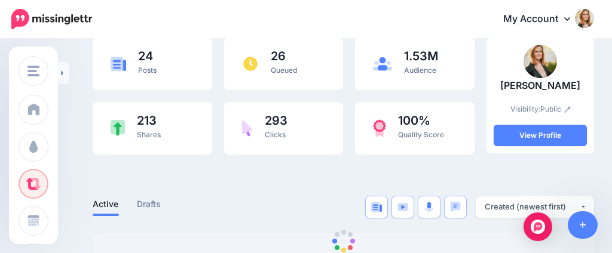
scroll to position [98, 0]
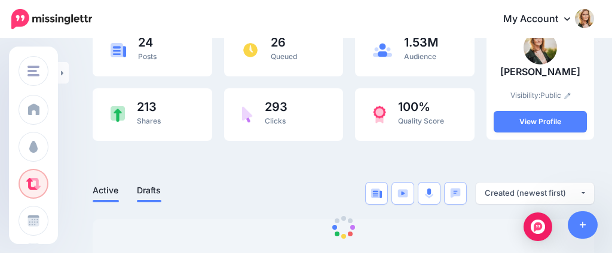
click at [153, 193] on link "Drafts" at bounding box center [149, 190] width 24 height 14
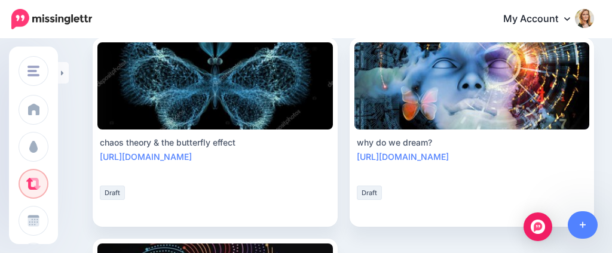
scroll to position [287, 0]
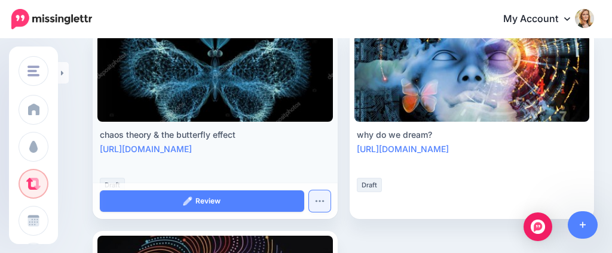
click at [322, 199] on img "button" at bounding box center [320, 201] width 10 height 4
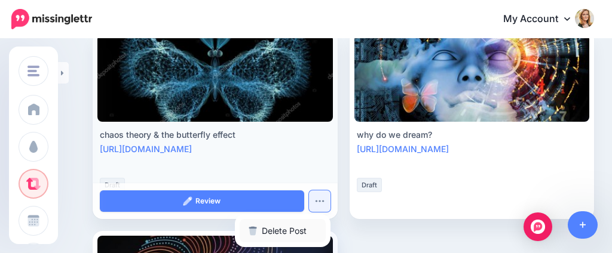
click at [300, 232] on link "Delete Post" at bounding box center [282, 230] width 86 height 23
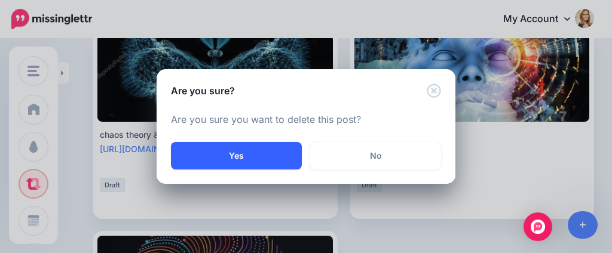
click at [283, 156] on button "Yes" at bounding box center [236, 155] width 131 height 27
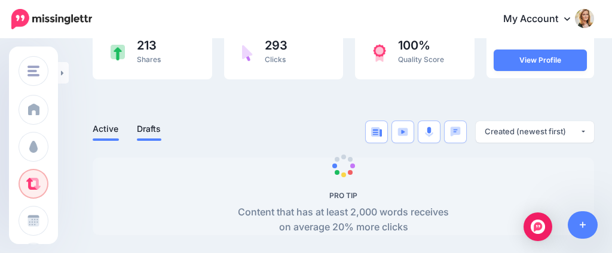
scroll to position [159, 0]
click at [158, 128] on link "Drafts" at bounding box center [149, 129] width 24 height 14
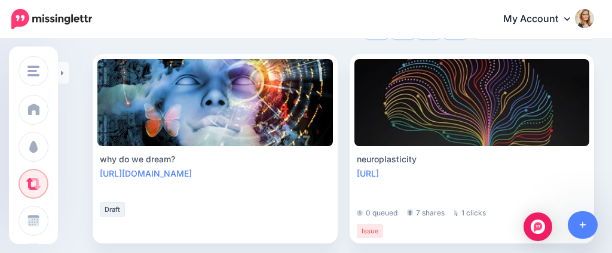
scroll to position [263, 0]
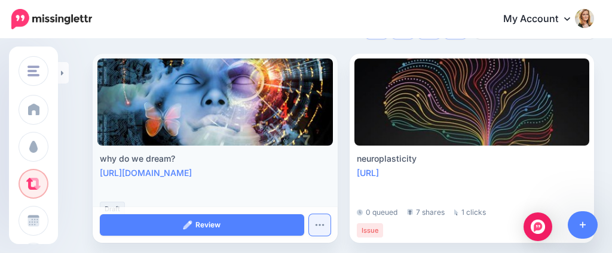
click at [320, 218] on button "button" at bounding box center [319, 224] width 21 height 21
click at [299, 198] on link "Delete Post" at bounding box center [282, 197] width 86 height 23
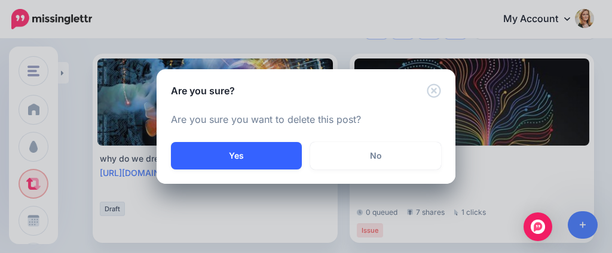
click at [265, 154] on button "Yes" at bounding box center [236, 155] width 131 height 27
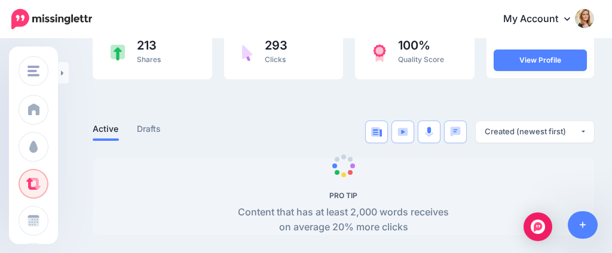
scroll to position [159, 0]
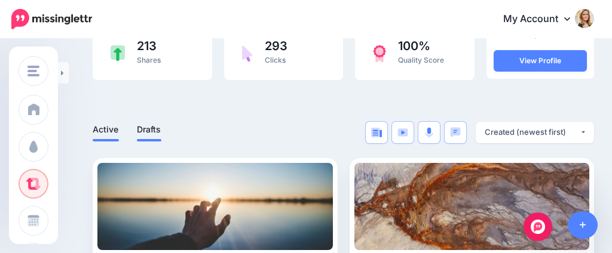
click at [155, 128] on link "Drafts" at bounding box center [149, 129] width 24 height 14
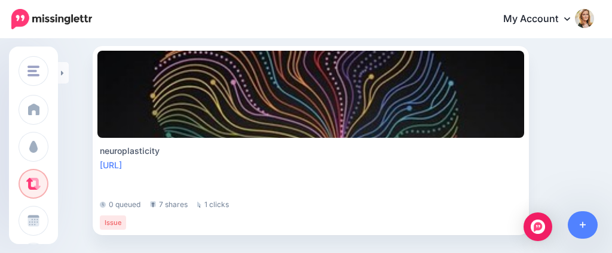
scroll to position [271, 0]
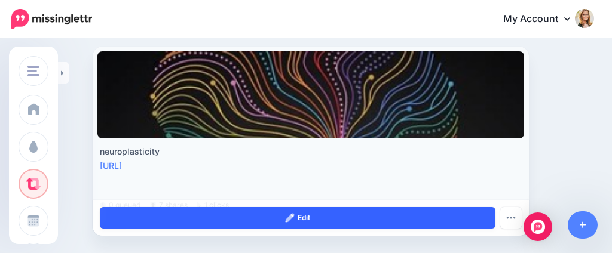
click at [379, 221] on link "Edit" at bounding box center [297, 217] width 395 height 21
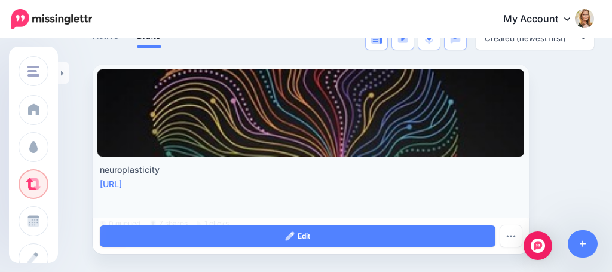
scroll to position [252, 0]
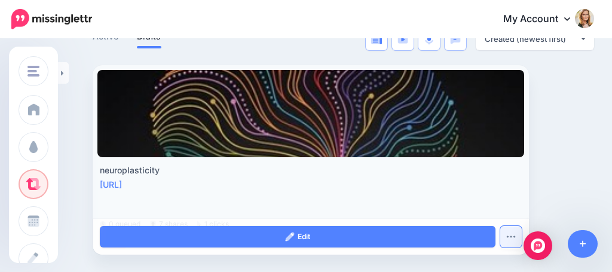
click at [511, 239] on button "button" at bounding box center [510, 236] width 21 height 21
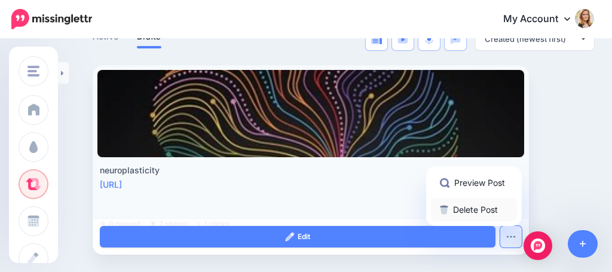
click at [468, 210] on link "Delete Post" at bounding box center [474, 209] width 86 height 23
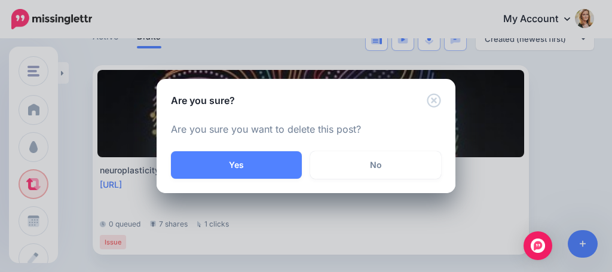
click at [288, 164] on button "Yes" at bounding box center [236, 164] width 131 height 27
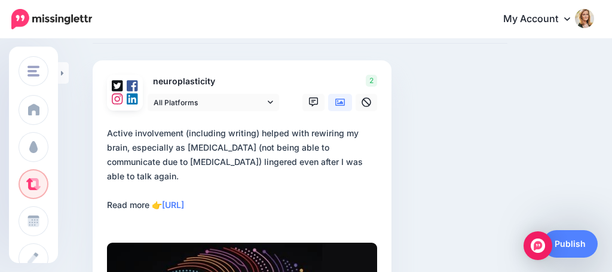
scroll to position [78, 0]
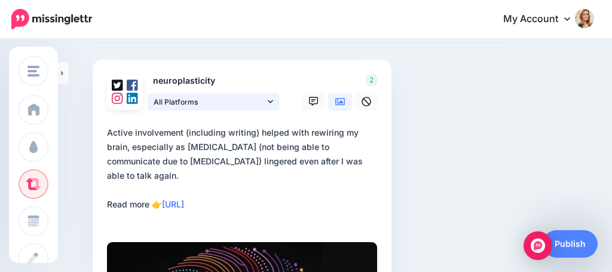
click at [266, 99] on link "All Platforms" at bounding box center [213, 101] width 131 height 17
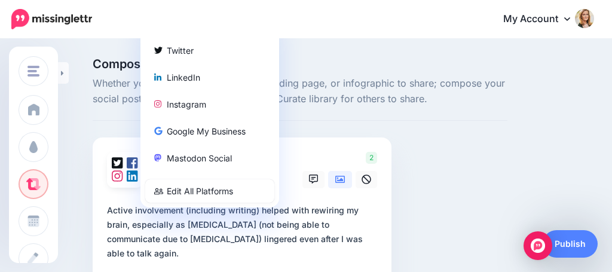
scroll to position [0, 0]
click at [211, 76] on div "LinkedIn" at bounding box center [209, 77] width 111 height 14
type textarea "**********"
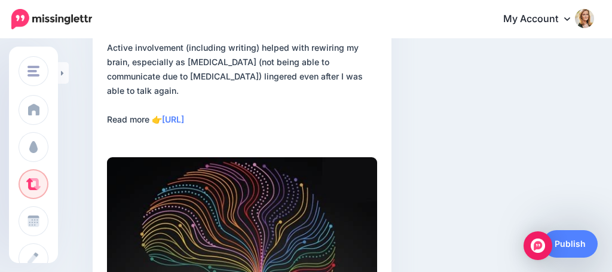
scroll to position [86, 0]
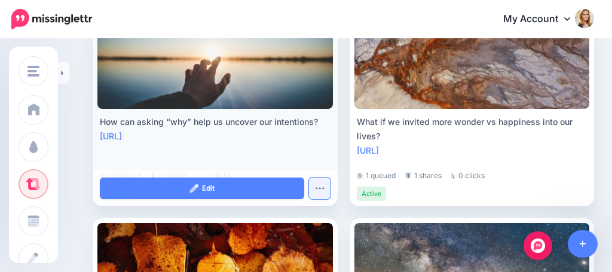
scroll to position [361, 0]
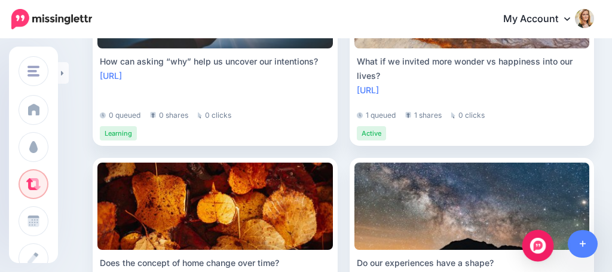
click at [545, 248] on div "Open Intercom Messenger" at bounding box center [538, 246] width 32 height 32
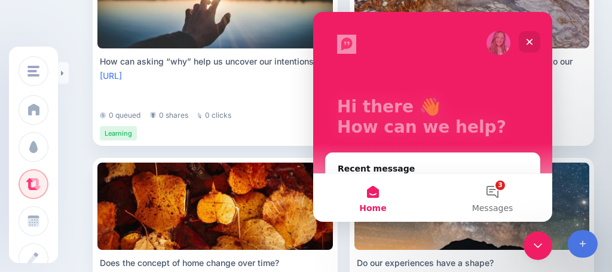
scroll to position [78, 0]
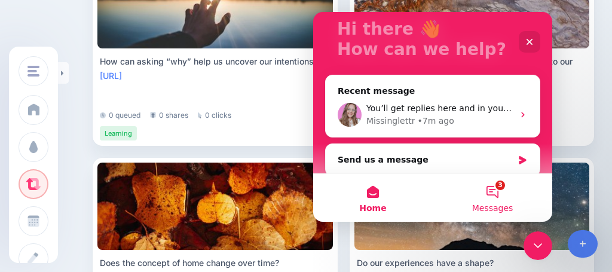
click at [493, 185] on button "3 Messages" at bounding box center [491, 198] width 119 height 48
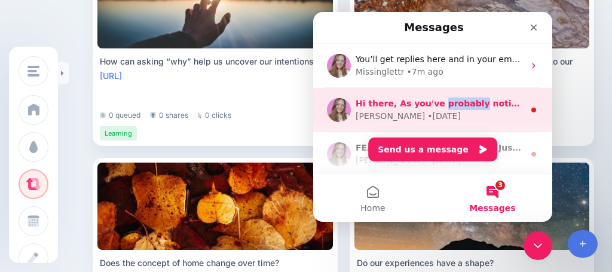
scroll to position [0, 0]
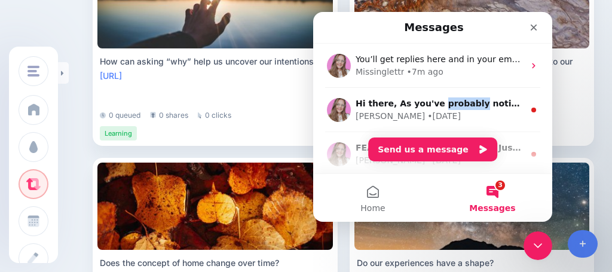
click at [496, 190] on button "3 Messages" at bounding box center [491, 198] width 119 height 48
click at [532, 25] on icon "Close" at bounding box center [533, 27] width 7 height 7
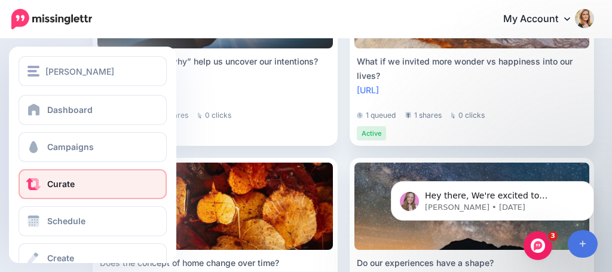
click at [56, 185] on span "Curate" at bounding box center [60, 184] width 27 height 10
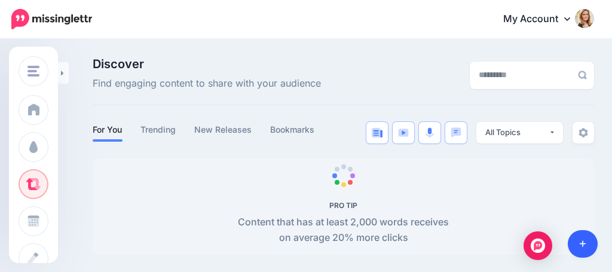
click at [582, 242] on icon at bounding box center [582, 244] width 7 height 7
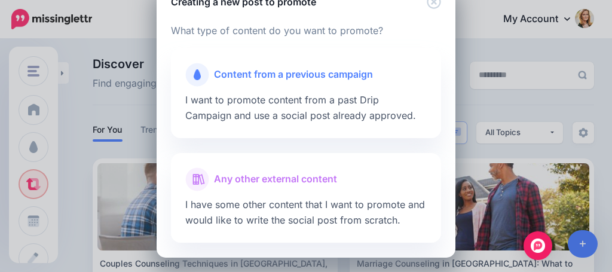
scroll to position [36, 0]
click at [271, 178] on span "Any other external content" at bounding box center [275, 180] width 123 height 16
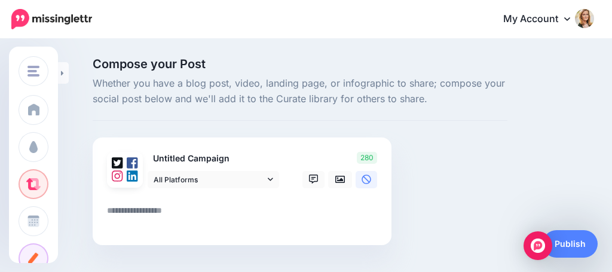
click at [153, 208] on textarea at bounding box center [244, 214] width 275 height 23
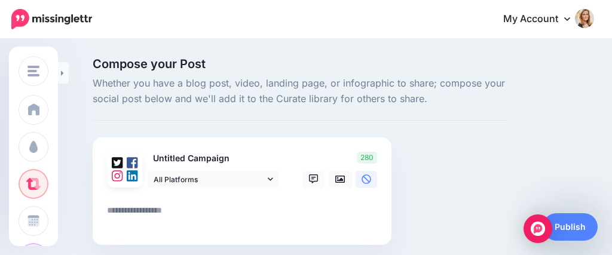
paste textarea "**********"
type textarea "**********"
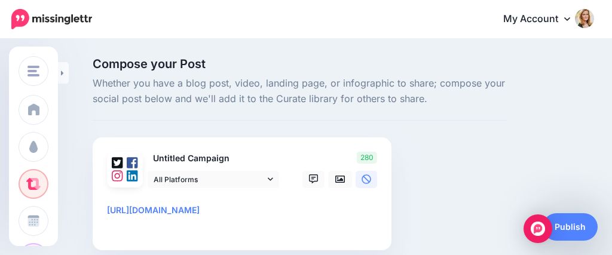
type input "**********"
click at [106, 208] on div "Untitled Campaign All Platforms Facebook" at bounding box center [242, 193] width 299 height 113
click at [107, 208] on textarea "**********" at bounding box center [244, 217] width 275 height 29
paste textarea "**********"
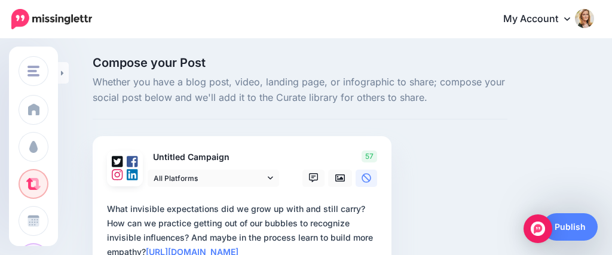
scroll to position [105, 0]
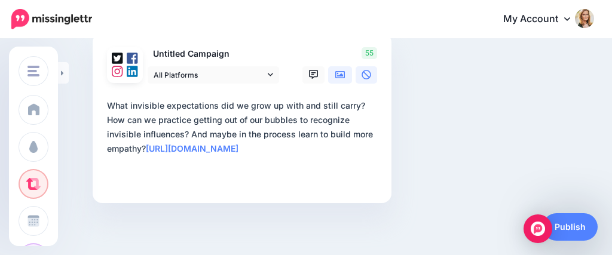
click at [339, 71] on icon at bounding box center [340, 75] width 10 height 10
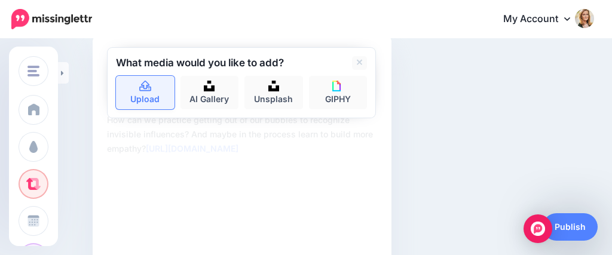
click at [154, 93] on link "Upload" at bounding box center [145, 92] width 59 height 33
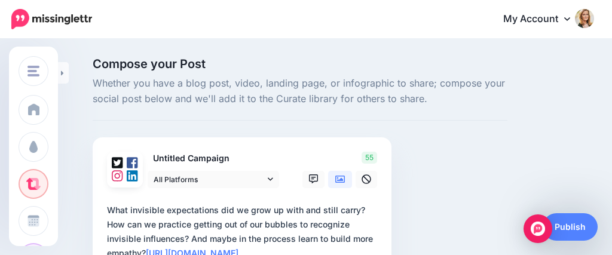
scroll to position [0, 0]
click at [336, 174] on icon at bounding box center [340, 179] width 10 height 10
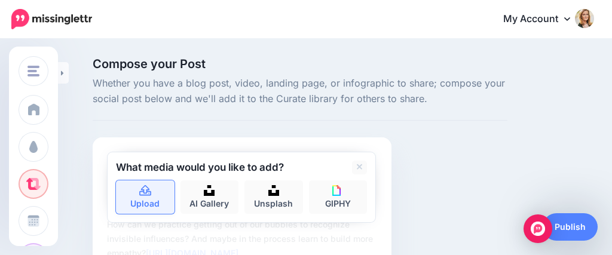
click at [158, 190] on link "Upload" at bounding box center [145, 196] width 59 height 33
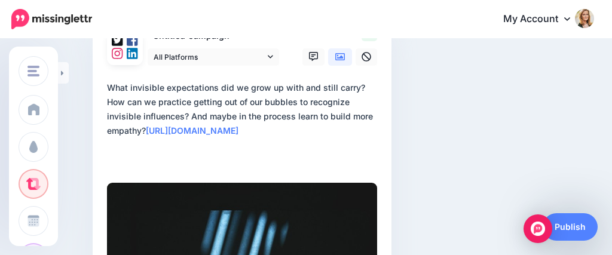
scroll to position [123, 0]
click at [237, 155] on textarea "**********" at bounding box center [244, 123] width 275 height 86
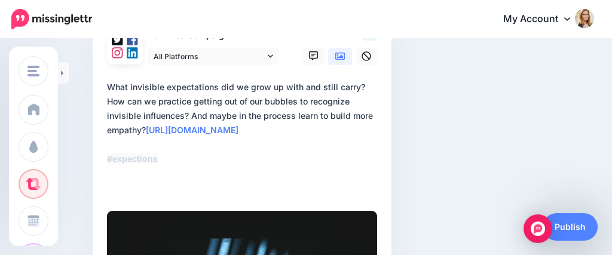
click at [111, 187] on textarea "**********" at bounding box center [244, 137] width 275 height 115
click at [171, 192] on textarea "**********" at bounding box center [244, 137] width 275 height 115
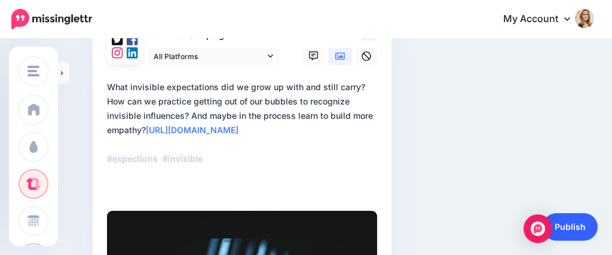
type textarea "**********"
click at [582, 226] on link "Publish" at bounding box center [569, 226] width 55 height 27
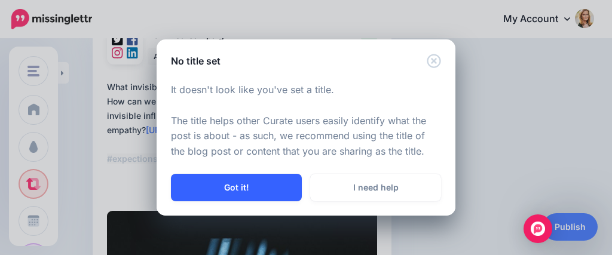
click at [254, 189] on button "Got it!" at bounding box center [236, 187] width 131 height 27
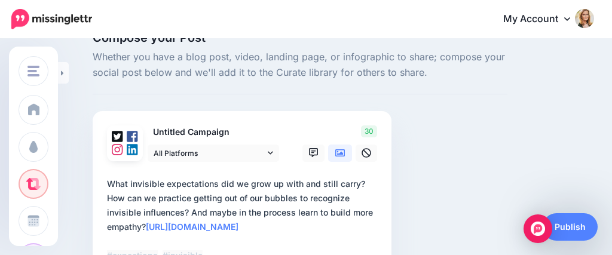
scroll to position [0, 0]
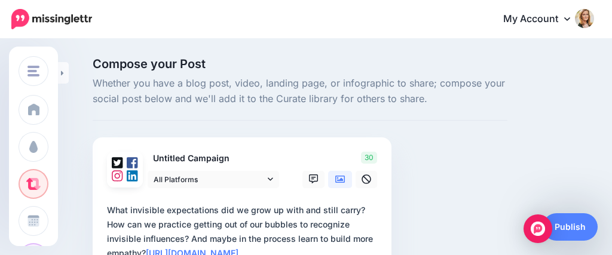
click at [229, 153] on p "Untitled Campaign" at bounding box center [214, 159] width 133 height 14
click at [220, 156] on p "Untitled Campaign" at bounding box center [214, 159] width 133 height 14
click at [162, 156] on p "Untitled Campaign" at bounding box center [214, 159] width 133 height 14
click at [312, 204] on textarea "**********" at bounding box center [244, 260] width 275 height 115
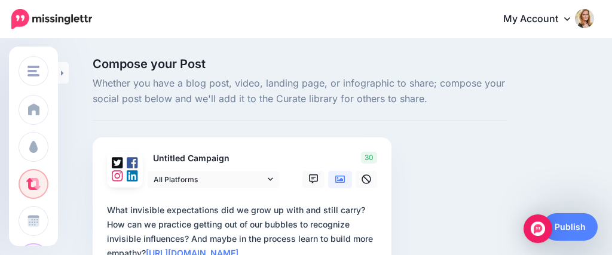
click at [217, 158] on p "Untitled Campaign" at bounding box center [214, 159] width 133 height 14
click at [268, 175] on icon at bounding box center [270, 179] width 5 height 8
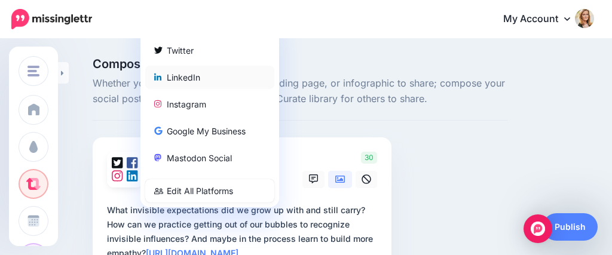
click at [210, 81] on div "LinkedIn" at bounding box center [209, 77] width 111 height 14
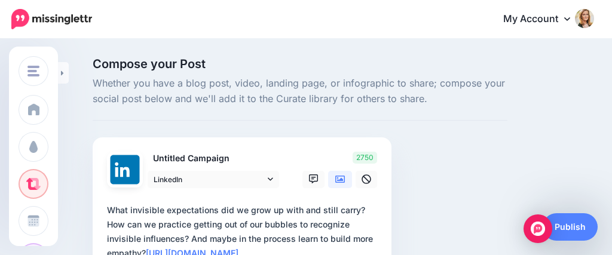
click at [219, 158] on p "Untitled Campaign" at bounding box center [214, 159] width 133 height 14
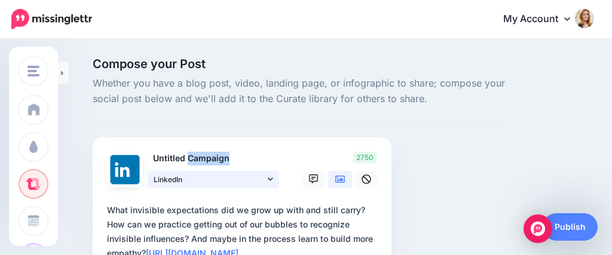
click at [272, 179] on icon at bounding box center [270, 179] width 5 height 8
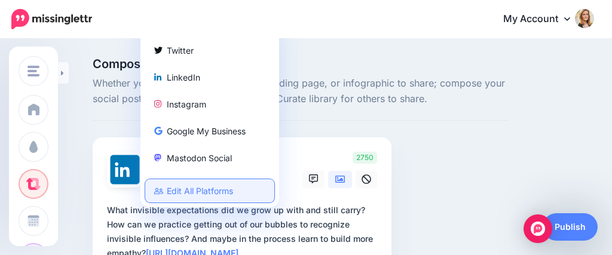
click at [235, 189] on link "Edit All Platforms" at bounding box center [209, 190] width 129 height 23
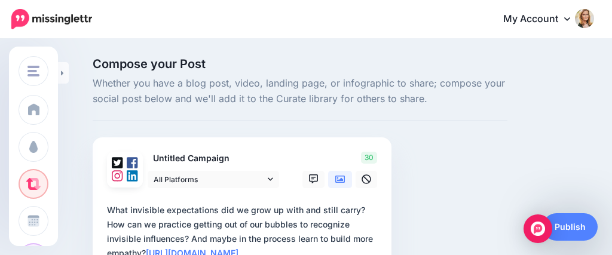
click at [222, 155] on p "Untitled Campaign" at bounding box center [214, 159] width 133 height 14
drag, startPoint x: 232, startPoint y: 155, endPoint x: 154, endPoint y: 154, distance: 77.6
click at [154, 154] on p "Untitled Campaign" at bounding box center [214, 159] width 133 height 14
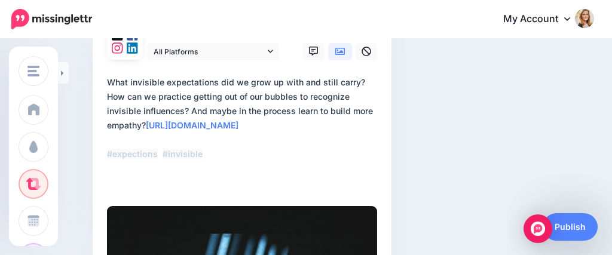
scroll to position [125, 0]
